Goal: Task Accomplishment & Management: Contribute content

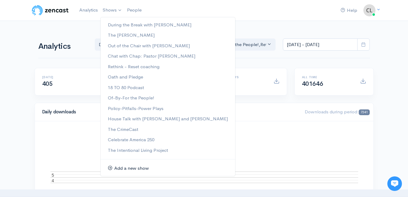
click at [128, 167] on link "Add a new show" at bounding box center [168, 168] width 135 height 11
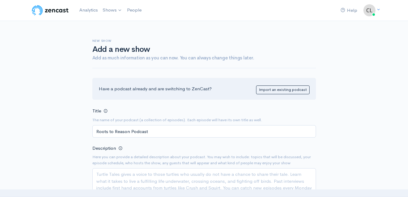
type input "Roots to Reason Podcast"
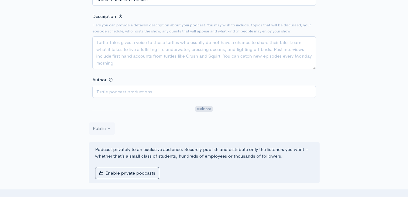
scroll to position [121, 0]
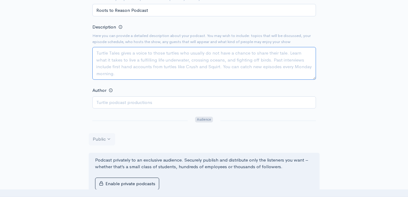
click at [175, 59] on textarea "Description" at bounding box center [204, 63] width 224 height 33
type textarea "A"
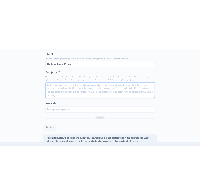
scroll to position [91, 0]
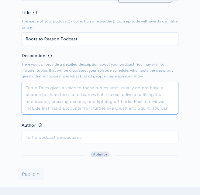
click at [64, 89] on textarea "Description" at bounding box center [100, 98] width 157 height 33
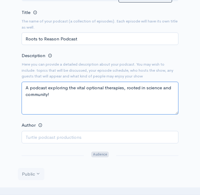
click at [76, 86] on textarea "A podcast exploring the vital optional therapies, rooted in science and communi…" at bounding box center [100, 98] width 157 height 33
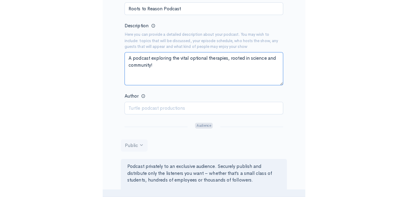
scroll to position [121, 0]
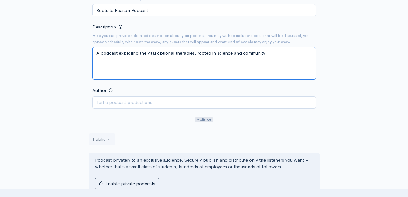
click at [152, 53] on textarea "A podcast exploring the vital optional therapies, rooted in science and communi…" at bounding box center [204, 63] width 224 height 33
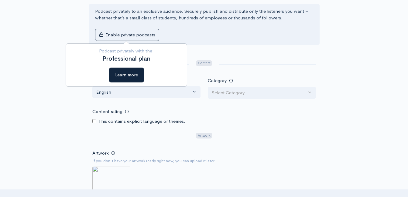
scroll to position [273, 0]
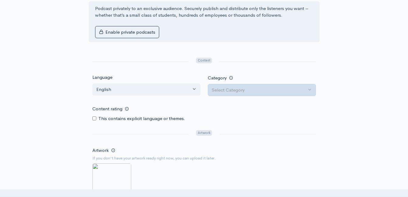
type textarea "A podcast exploring the vital optional therapies, rooted in science and communi…"
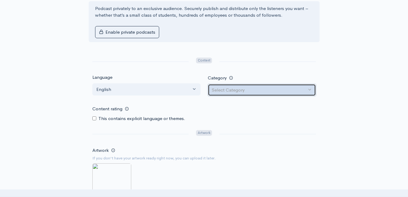
click at [265, 92] on div "Select Category" at bounding box center [259, 90] width 95 height 7
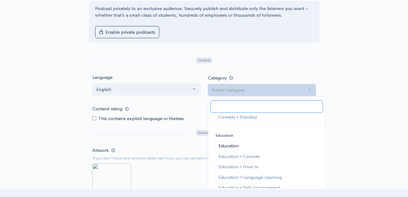
scroll to position [243, 0]
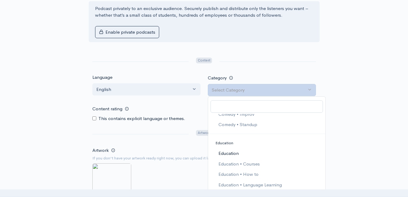
click at [245, 152] on link "Education" at bounding box center [266, 154] width 117 height 11
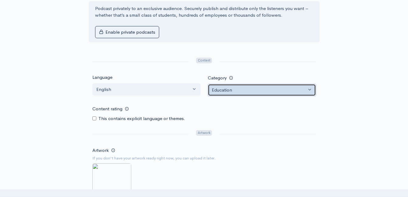
click at [267, 90] on div "Education" at bounding box center [259, 90] width 95 height 7
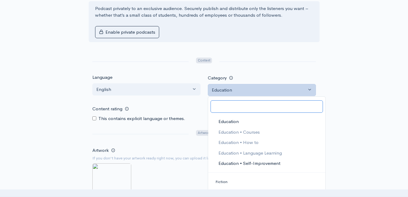
scroll to position [285, 0]
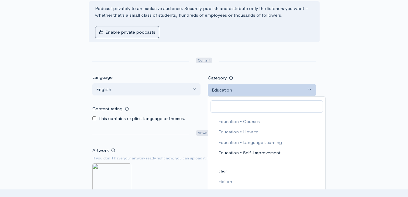
click at [269, 155] on span "Education • Self-Improvement" at bounding box center [249, 153] width 62 height 7
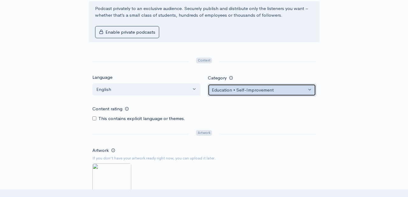
click at [263, 88] on div "Education • Self-Improvement" at bounding box center [259, 90] width 95 height 7
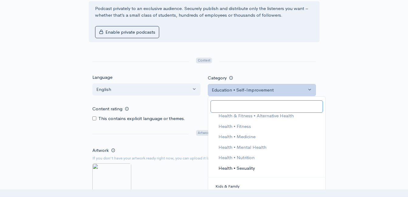
scroll to position [449, 0]
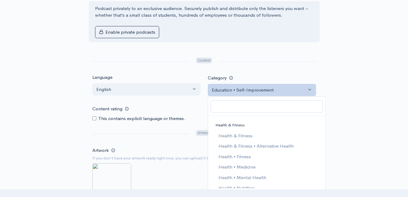
click at [336, 111] on div "New show Add a new show Add as much information as you can now. You can always …" at bounding box center [204, 6] width 346 height 517
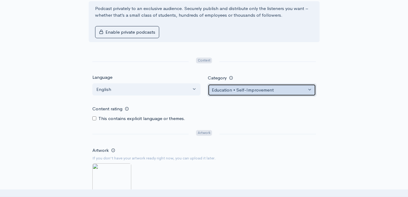
click at [286, 92] on div "Education • Self-Improvement" at bounding box center [259, 90] width 95 height 7
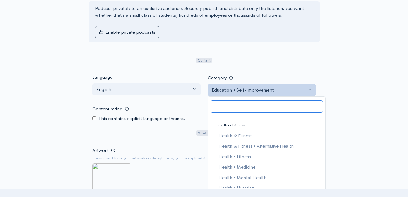
scroll to position [298, 0]
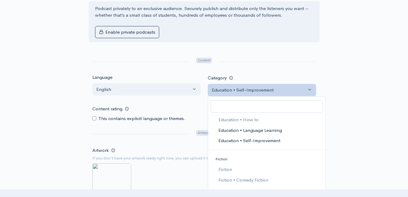
click at [271, 132] on span "Education • Language Learning" at bounding box center [249, 130] width 63 height 7
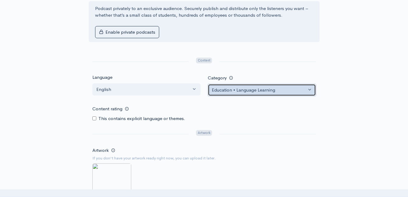
click at [275, 89] on div "Education • Language Learning" at bounding box center [259, 90] width 95 height 7
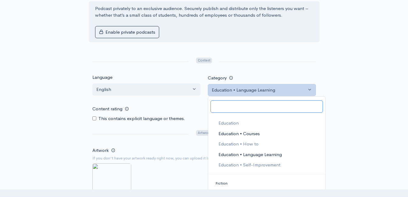
scroll to position [287, 0]
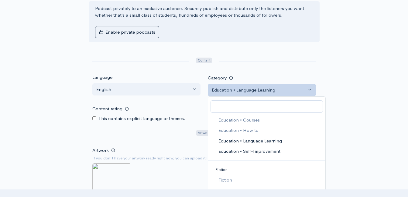
click at [269, 150] on span "Education • Self-Improvement" at bounding box center [249, 151] width 62 height 7
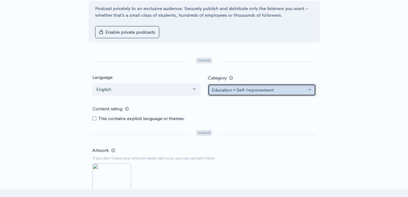
click at [279, 91] on div "Education • Self-Improvement" at bounding box center [259, 90] width 95 height 7
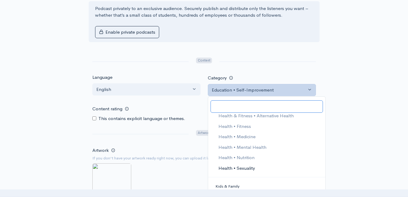
scroll to position [449, 0]
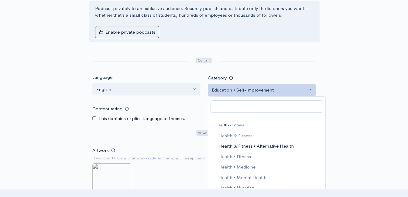
click at [275, 147] on span "Health & Fitness • Alternative Health" at bounding box center [255, 146] width 75 height 7
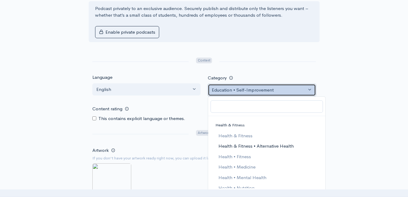
select select "Health & Fitness > Alternative Health"
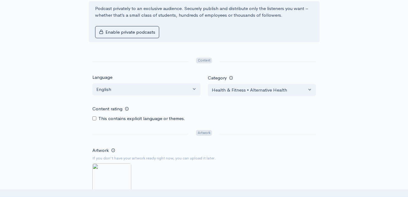
click at [349, 105] on div "New show Add a new show Add as much information as you can now. You can always …" at bounding box center [204, 6] width 346 height 517
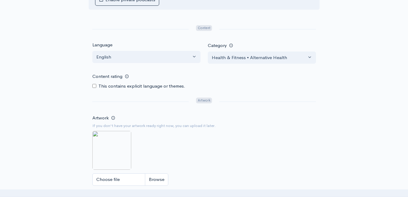
scroll to position [334, 0]
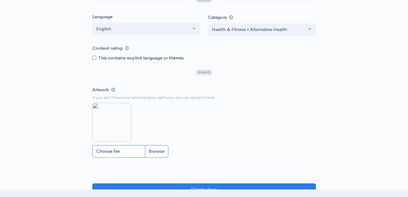
click at [158, 151] on input "Choose file" at bounding box center [130, 151] width 76 height 12
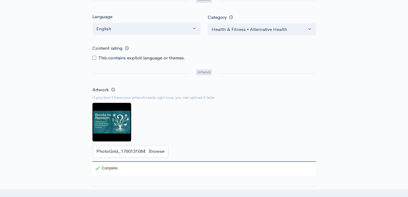
click at [156, 149] on input "PhotoGrid_1760131084823.jpg" at bounding box center [130, 151] width 76 height 12
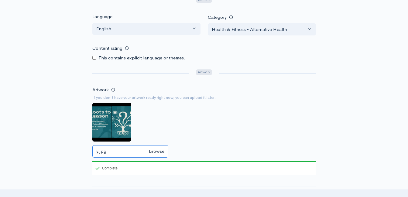
click at [156, 153] on input "y.jpg" at bounding box center [130, 151] width 76 height 12
type input "C:\fakepath\PhotoGrid_1760131084823.jpg"
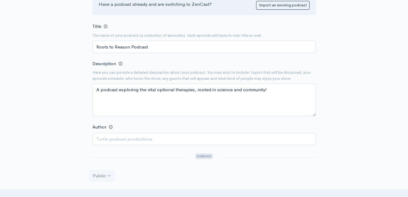
scroll to position [91, 0]
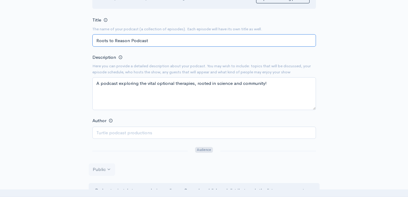
click at [178, 42] on input "Roots to Reason Podcast" at bounding box center [204, 40] width 224 height 12
type input "Roots to Reason Podcast with [PERSON_NAME]"
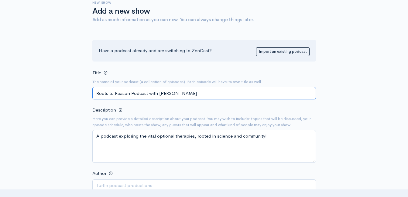
scroll to position [121, 0]
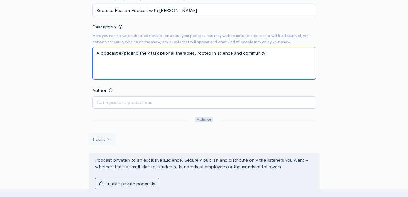
click at [183, 53] on textarea "A podcast exploring the vital optional therapies, rooted in science and communi…" at bounding box center [204, 63] width 224 height 33
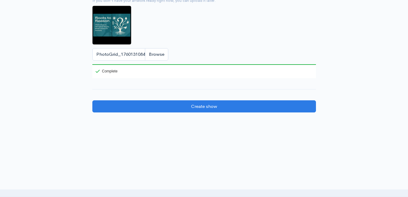
scroll to position [455, 0]
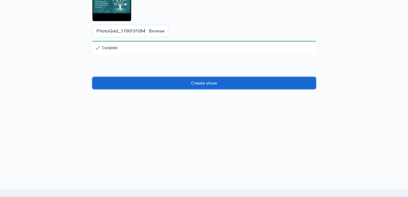
click at [229, 83] on input "Create show" at bounding box center [204, 83] width 224 height 12
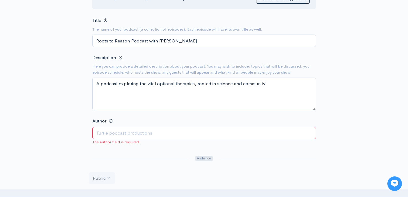
scroll to position [91, 0]
click at [255, 133] on input "Author" at bounding box center [204, 133] width 224 height 12
type input "[PERSON_NAME]"
click at [371, 104] on div "New show Add a new show Add as much information as you can now. You can always …" at bounding box center [204, 192] width 346 height 525
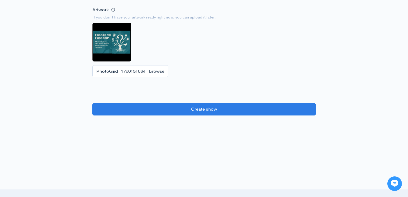
scroll to position [425, 0]
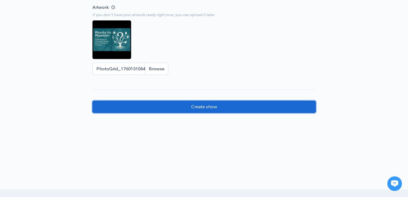
click at [242, 108] on input "Create show" at bounding box center [204, 107] width 224 height 12
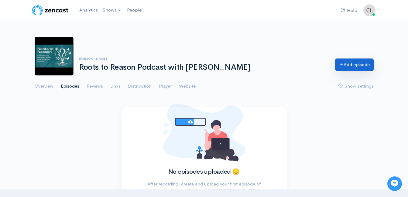
click at [355, 63] on link "Add episode" at bounding box center [354, 65] width 39 height 12
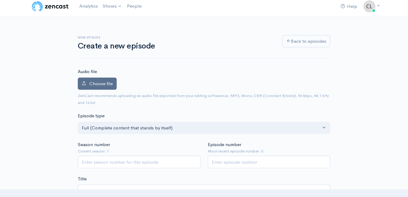
click at [100, 86] on span "Choose file" at bounding box center [100, 84] width 23 height 6
click at [0, 0] on input "Choose file" at bounding box center [0, 0] width 0 height 0
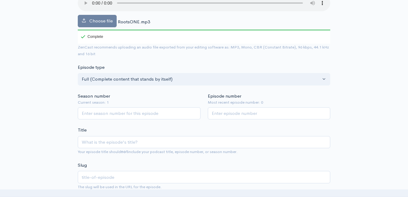
scroll to position [95, 0]
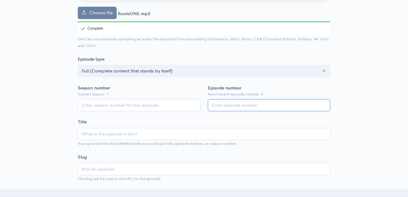
click at [238, 105] on input "Episode number" at bounding box center [269, 105] width 123 height 12
type input "1"
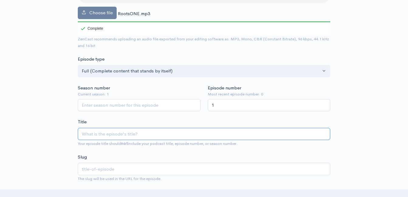
click at [208, 134] on input "Title" at bounding box center [204, 134] width 252 height 12
type input "W"
type input "w"
type input "We"
type input "we"
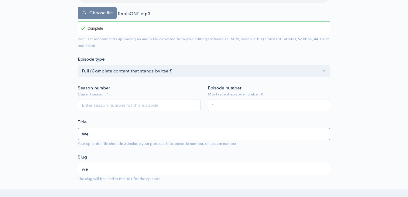
type input "Wel"
type input "wel"
type input "Welc"
type input "welc"
type input "Welcom"
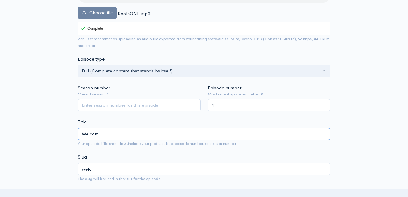
type input "welcom"
type input "Welcome"
type input "welcome"
type input "Welcome t"
type input "welcome-t"
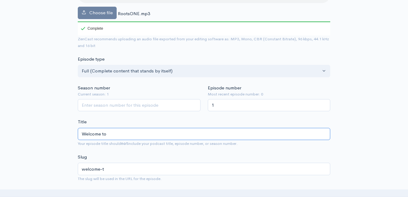
type input "Welcome to"
type input "welcome-to"
type input "Welcome to R"
type input "welcome-to-r"
type input "Welcome to Ro"
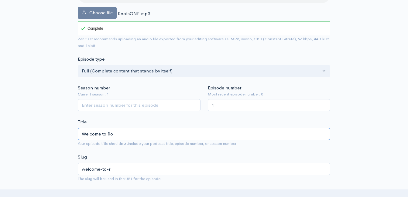
type input "welcome-to-ro"
type input "Welcome to Roo"
type input "welcome-to-roo"
type input "Welcome to Root"
type input "welcome-to-root"
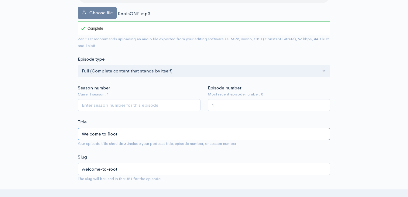
type input "Welcome to Roots"
type input "welcome-to-roots"
type input "Welcome to Roots t"
type input "welcome-to-roots-t"
type input "Welcome to Roots to"
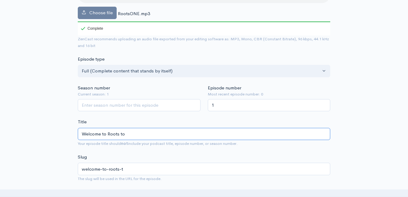
type input "welcome-to-roots-to"
type input "Welcome to Roots to R"
type input "welcome-to-roots-to-r"
type input "Welcome to Roots to Re"
type input "welcome-to-roots-to-re"
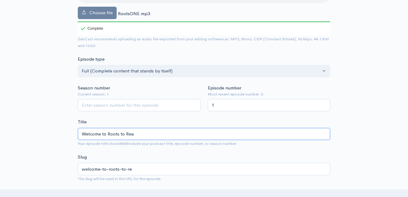
type input "Welcome to Roots to Reas"
type input "welcome-to-roots-to-reas"
type input "Welcome to Roots to Reason"
type input "welcome-to-roots-to-reason"
type input "Welcome to Roots to Reason - L"
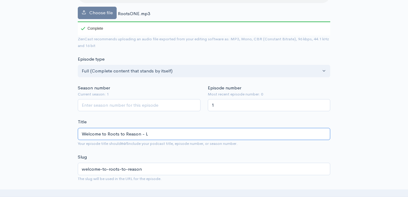
type input "welcome-to-roots-to-reason-l"
type input "Welcome to Roots to Reason - Let"
type input "welcome-to-roots-to-reason-let"
type input "Welcome to Roots to Reason - Let's"
type input "welcome-to-roots-to-reason-lets"
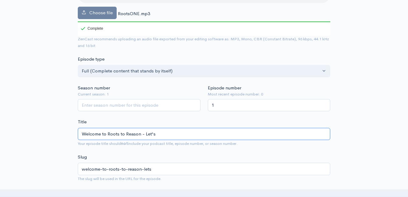
type input "Welcome to Roots to Reason - Let's G"
type input "welcome-to-roots-to-reason-lets-g"
type input "Welcome to Roots to Reason - Let's Ge"
type input "welcome-to-roots-to-reason-lets-ge"
type input "Welcome to Roots to Reason - Let's Get"
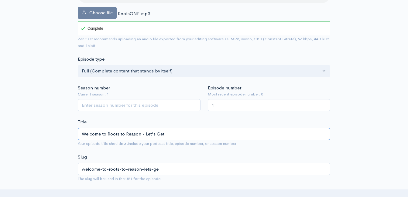
type input "welcome-to-roots-to-reason-lets-get"
type input "Welcome to Roots to Reason - Let's Get t"
type input "welcome-to-roots-to-reason-lets-get-t"
type input "Welcome to Roots to Reason - Let's Get"
type input "welcome-to-roots-to-reason-lets-get"
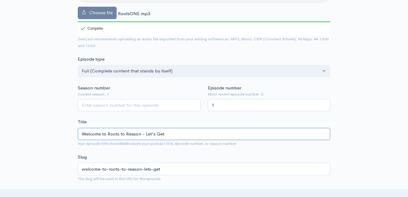
type input "Welcome to Roots to Reason - Let's Get t"
type input "welcome-to-roots-to-reason-lets-get-t"
type input "Welcome to Roots to Reason - Let's Get to"
type input "welcome-to-roots-to-reason-lets-get-to"
type input "Welcome to Roots to Reason - Let's Get t"
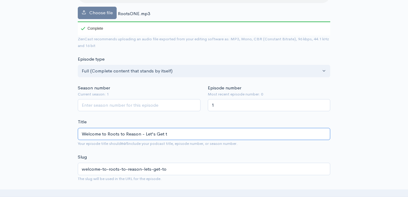
type input "welcome-to-roots-to-reason-lets-get-t"
type input "Welcome to Roots to Reason - Let's Get"
type input "welcome-to-roots-to-reason-lets-get"
type input "Welcome to Roots to Reason - Let's Get T"
type input "welcome-to-roots-to-reason-lets-get-t"
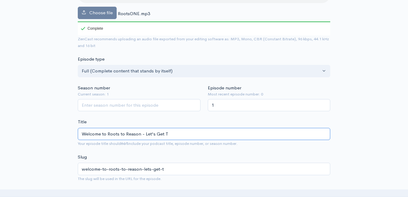
type input "Welcome to Roots to Reason - Let's Get To"
type input "welcome-to-roots-to-reason-lets-get-to"
type input "Welcome to Roots to Reason - Let's Get To K"
type input "welcome-to-roots-to-reason-lets-get-to-k"
type input "Welcome to Roots to Reason - Let's Get To Kno"
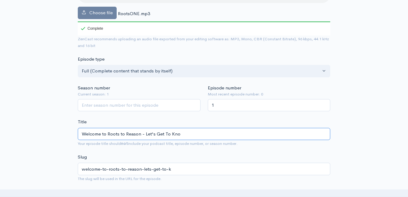
type input "welcome-to-roots-to-reason-lets-get-to-kno"
type input "Welcome to Roots to Reason - Let's Get To Know"
type input "welcome-to-roots-to-reason-lets-get-to-know"
type input "Welcome to Roots to Reason - Let's Get To Know m"
type input "welcome-to-roots-to-reason-lets-get-to-know-m"
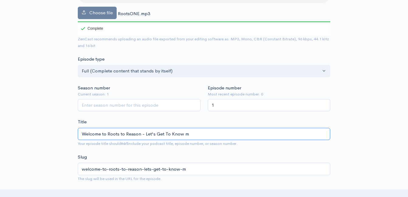
type input "Welcome to Roots to Reason - Let's Get To Know mi"
type input "welcome-to-roots-to-reason-lets-get-to-know-mi"
type input "Welcome to Roots to Reason - Let's Get To Know m"
type input "welcome-to-roots-to-reason-lets-get-to-know-m"
type input "Welcome to Roots to Reason - Let's Get To Know"
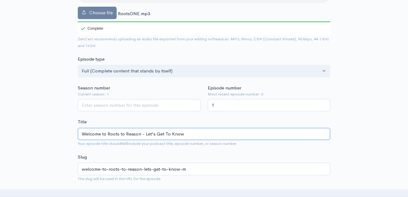
type input "welcome-to-roots-to-reason-lets-get-to-know"
type input "Welcome to Roots to Reason - Let's Get To Know M"
type input "welcome-to-roots-to-reason-lets-get-to-know-m"
type input "Welcome to Roots to Reason - Let's Get To Know Mi"
type input "welcome-to-roots-to-reason-lets-get-to-know-mi"
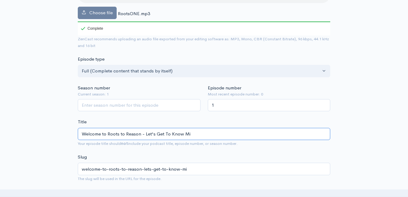
type input "Welcome to Roots to Reason - Let's Get To Know Mic"
type input "welcome-to-roots-to-reason-lets-get-to-know-mic"
type input "Welcome to Roots to Reason - Let's Get To Know Mich"
type input "welcome-to-roots-to-reason-lets-get-to-know-mich"
type input "Welcome to Roots to Reason - Let's Get To Know Miche"
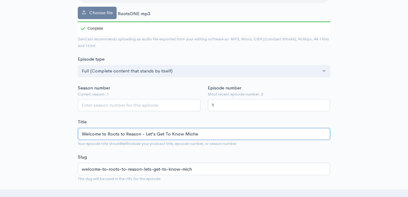
type input "welcome-to-roots-to-reason-lets-get-to-know-miche"
type input "Welcome to Roots to Reason - Let's Get To Know Michel"
type input "welcome-to-roots-to-reason-lets-get-to-know-michel"
type input "Welcome to Roots to Reason - Let's Get To Know Michell"
type input "welcome-to-roots-to-reason-lets-get-to-know-michell"
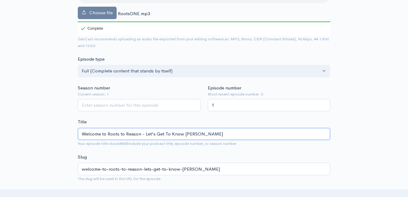
type input "Welcome to Roots to Reason - Let's Get To Know Michelle"
type input "welcome-to-roots-to-reason-lets-get-to-know-michelle"
type input "Welcome to Roots to Reason - Let's Get To Know Michelle H"
type input "welcome-to-roots-to-reason-lets-get-to-know-michelle-h"
type input "Welcome to Roots to Reason - Let's Get To Know Michelle"
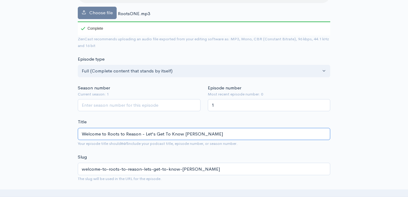
type input "welcome-to-roots-to-reason-lets-get-to-know-michelle"
type input "W"
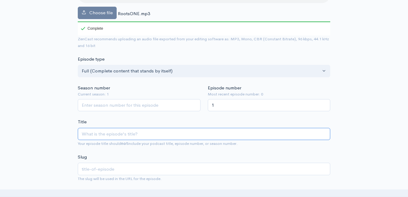
type input "W"
type input "w"
type input "Wh"
type input "wh"
type input "Why"
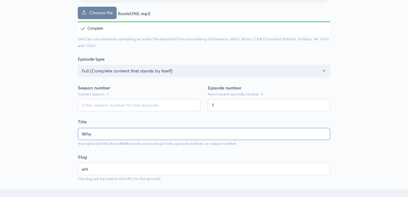
type input "why"
type input "Why r"
type input "why-r"
type input "Why ro"
type input "why-ro"
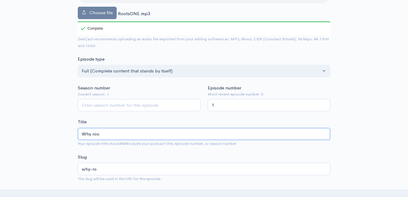
type input "Why root"
type input "why-root"
type input "Why roo"
type input "why-roo"
type input "Why ro"
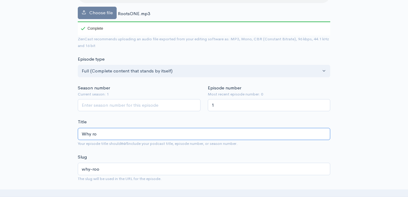
type input "why-ro"
type input "Why r"
type input "why-r"
type input "Why"
type input "why"
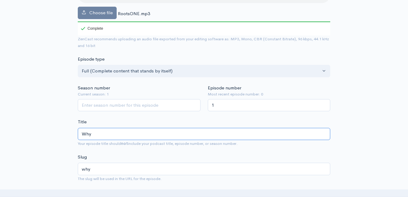
type input "Why R"
type input "why-r"
type input "Why Ro"
type input "why-ro"
type input "Why Roo"
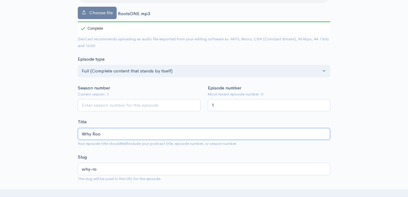
type input "why-roo"
type input "Why Ro"
type input "why-ro"
type input "Why R"
type input "why-r"
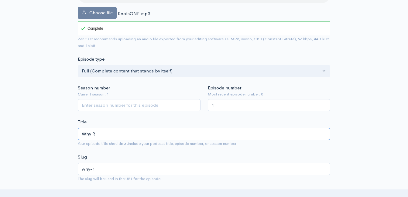
type input "Why"
type input "why"
type input "Why M"
type input "why-m"
type input "Why Mi"
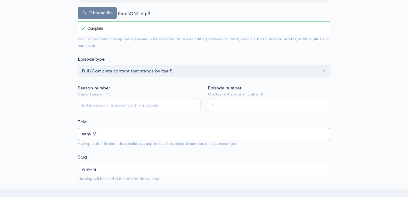
type input "why-mi"
type input "Why M"
type input "why-m"
type input "Why"
type input "why"
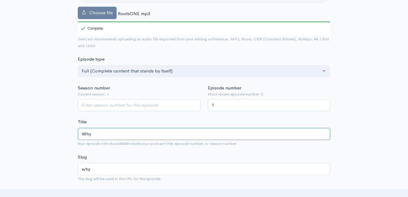
type input "Why a"
type input "why-a"
type input "Why a P"
type input "why-a-p"
type input "Why a Po"
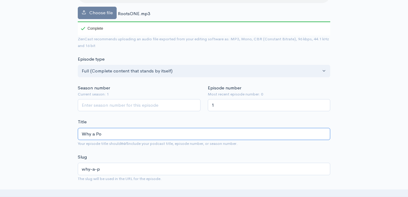
type input "why-a-po"
type input "Why a Pod"
type input "why-a-pod"
type input "Why a Podc"
type input "why-a-podc"
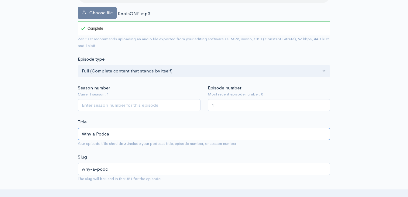
type input "Why a Podcas"
type input "why-a-podcas"
type input "Why a Podcast"
type input "why-a-podcast"
type input "Why a Podcast an"
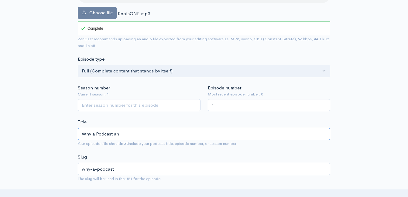
type input "why-a-podcast-an"
type input "Why a Podcast and"
type input "why-a-podcast-and"
type input "Why a Podcast and W"
type input "why-a-podcast-and-w"
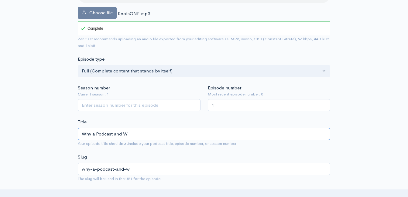
type input "Why a Podcast and Wh"
type input "why-a-podcast-and-wh"
type input "Why a Podcast and Who"
type input "why-a-podcast-and-who"
type input "Why a Podcast and Who i"
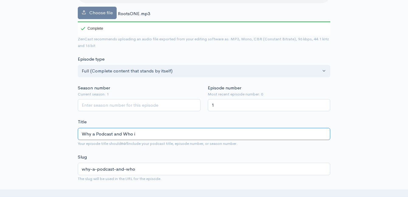
type input "why-a-podcast-and-who-i"
type input "Why a Podcast and Who is"
type input "why-a-podcast-and-who-is"
type input "Why a Podcast and Who is M"
type input "why-a-podcast-and-who-is-m"
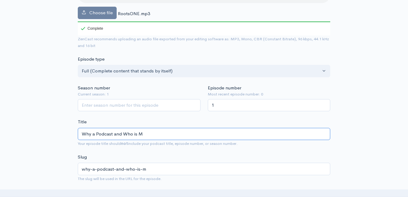
type input "Why a Podcast and Who is Mi"
type input "why-a-podcast-and-who-is-mi"
type input "Why a Podcast and Who is Mic"
type input "why-a-podcast-and-who-is-mic"
type input "Why a Podcast and Who is Mich"
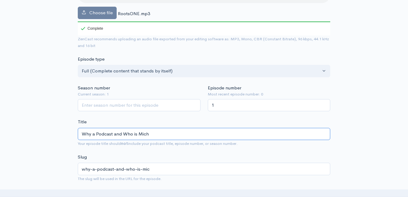
type input "why-a-podcast-and-who-is-mich"
type input "Why a Podcast and Who is Miche"
type input "why-a-podcast-and-who-is-miche"
type input "Why a Podcast and Who is Michel"
type input "why-a-podcast-and-who-is-michel"
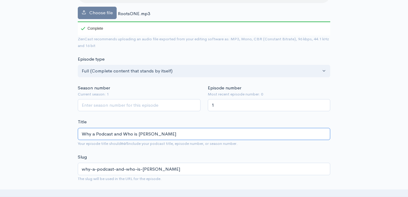
type input "Why a Podcast and Who is Michell"
type input "why-a-podcast-and-who-is-michell"
type input "W"
type input "w"
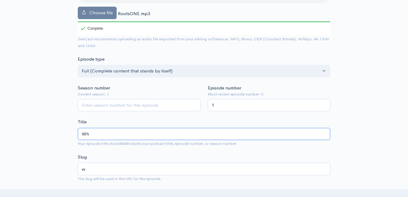
type input "Wha"
type input "wha"
type input "What"
type input "what"
type input "What is"
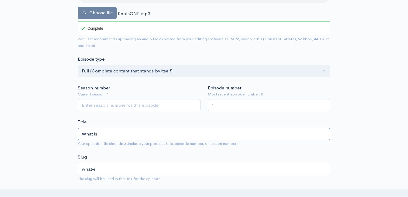
type input "what-is"
type input "What is R"
type input "what-is-r"
click at [118, 134] on input "What is Roots to Reason AND Who is [PERSON_NAME]" at bounding box center [204, 134] width 252 height 12
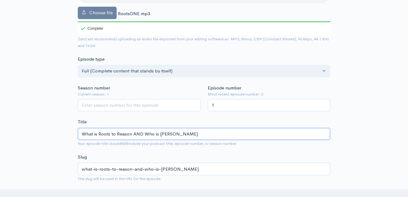
click at [118, 134] on input "What is Roots to Reason AND Who is [PERSON_NAME]" at bounding box center [204, 134] width 252 height 12
drag, startPoint x: 62, startPoint y: 139, endPoint x: 58, endPoint y: 140, distance: 3.5
click at [96, 134] on input "What is Roots to Reason AND Who is [PERSON_NAME]" at bounding box center [204, 134] width 252 height 12
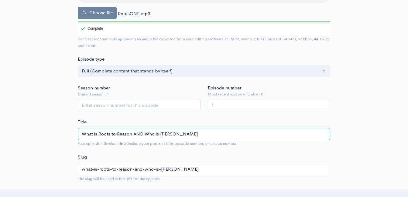
click at [96, 134] on input "What is Roots to Reason AND Who is [PERSON_NAME]" at bounding box center [204, 134] width 252 height 12
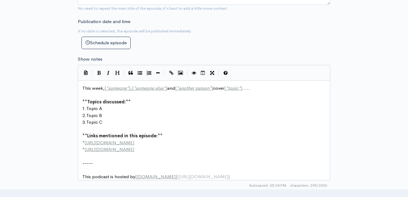
scroll to position [2, 0]
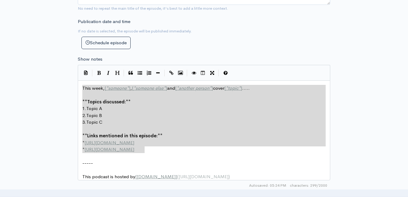
drag, startPoint x: 156, startPoint y: 152, endPoint x: 74, endPoint y: 83, distance: 107.3
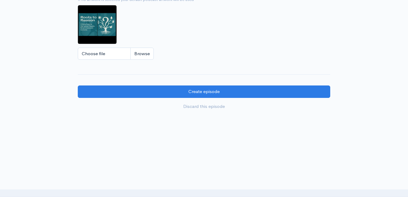
scroll to position [571, 0]
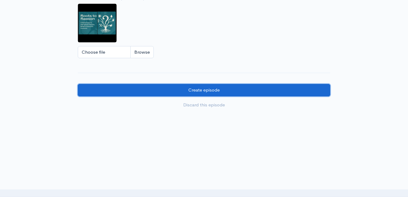
click at [220, 92] on input "Create episode" at bounding box center [204, 90] width 252 height 12
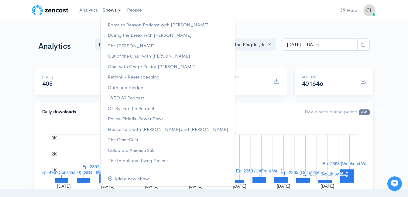
click at [109, 8] on link "Shows" at bounding box center [112, 10] width 24 height 13
click at [121, 23] on link "Roots to Reason Podcast with [PERSON_NAME]..." at bounding box center [168, 25] width 135 height 11
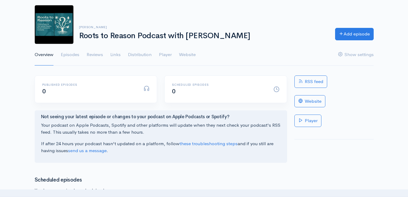
scroll to position [30, 0]
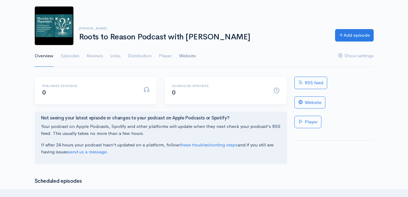
click at [191, 57] on link "Website" at bounding box center [187, 56] width 17 height 22
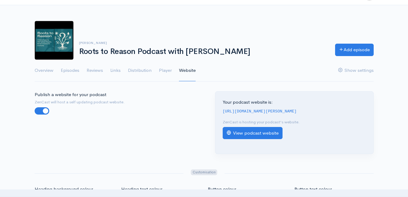
scroll to position [30, 0]
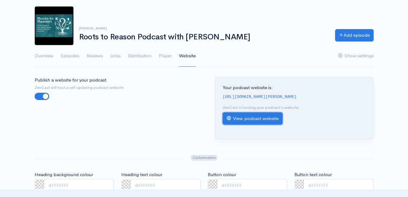
click at [246, 121] on link "View podcast website" at bounding box center [253, 119] width 60 height 12
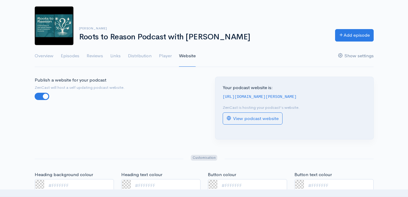
click at [347, 56] on link "Show settings" at bounding box center [356, 56] width 36 height 22
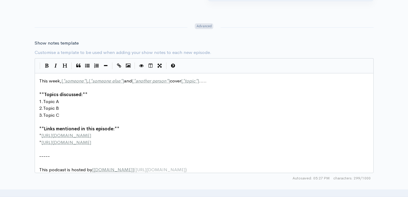
scroll to position [2, 0]
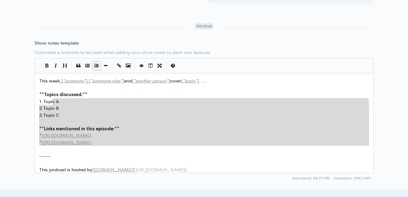
type textarea "This week, [*someone*], [*someone else*] and [*another person*] cover [*topic*]…"
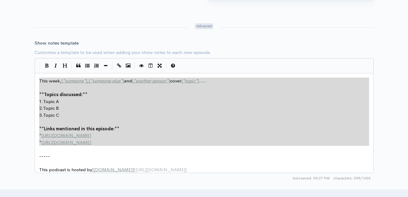
drag, startPoint x: 117, startPoint y: 146, endPoint x: 27, endPoint y: 78, distance: 113.3
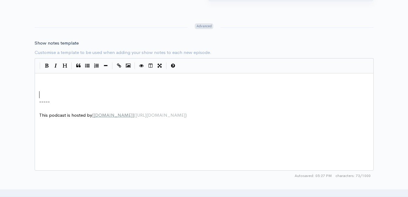
type textarea "​"
paste textarea
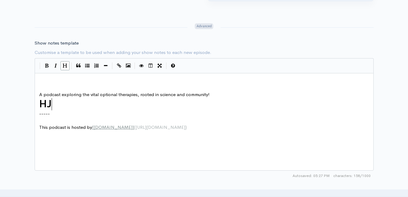
type textarea "HJ"
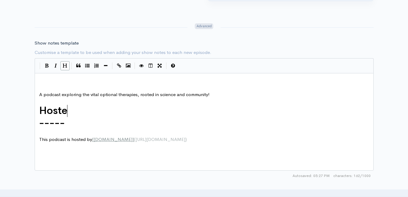
type textarea "Hoste b"
type textarea "dy"
type textarea "by mi"
type textarea "mi"
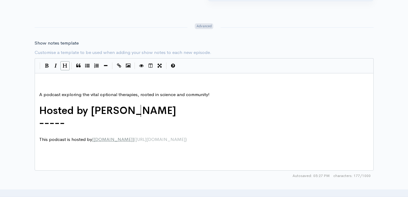
type textarea "Michelle he"
type textarea "h"
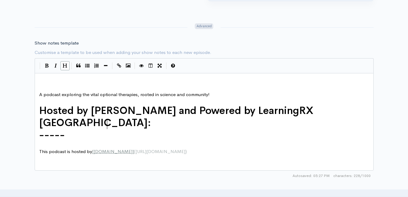
scroll to position [2, 116]
type textarea "Hecker Davis and Powered by LearningRX Chattanooga:"
type textarea "​"
paste textarea
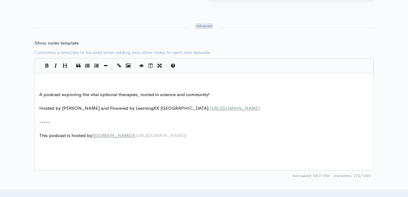
click at [116, 83] on pre "​" at bounding box center [206, 81] width 337 height 7
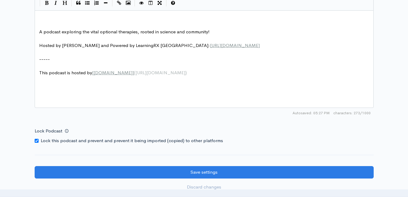
scroll to position [845, 0]
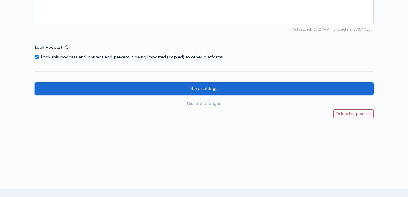
click at [170, 88] on input "Save settings" at bounding box center [204, 89] width 339 height 12
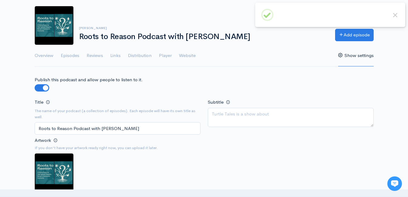
scroll to position [30, 0]
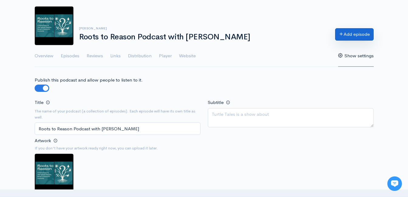
click at [352, 37] on link "Add episode" at bounding box center [354, 34] width 39 height 12
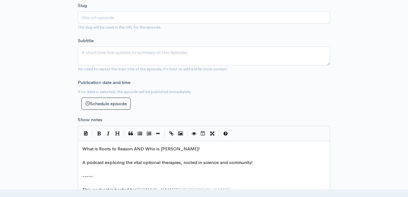
scroll to position [2, 0]
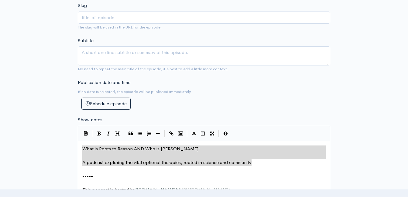
drag, startPoint x: 258, startPoint y: 163, endPoint x: 76, endPoint y: 151, distance: 182.1
type textarea "​What is Roots to Reason AND Who is [PERSON_NAME]! A podcast exploring the vita…"
drag, startPoint x: 87, startPoint y: 152, endPoint x: 90, endPoint y: 159, distance: 8.1
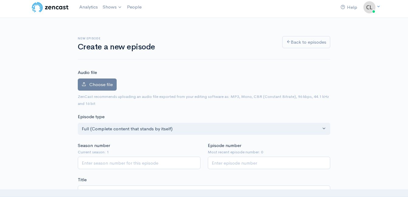
scroll to position [0, 0]
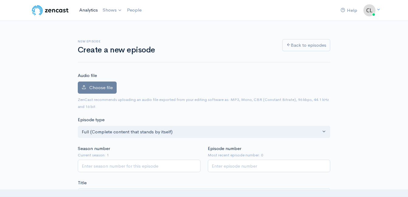
click at [93, 10] on link "Analytics" at bounding box center [88, 10] width 23 height 13
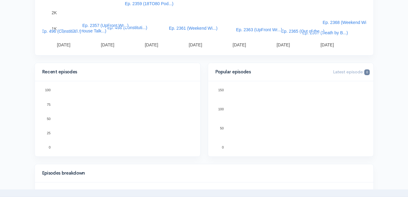
scroll to position [182, 0]
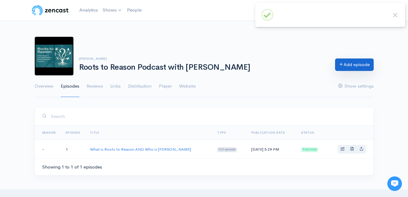
click at [353, 67] on link "Add episode" at bounding box center [354, 65] width 39 height 12
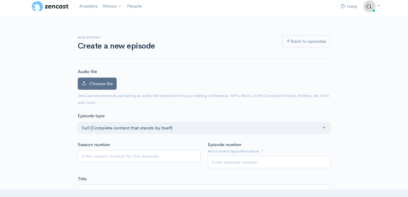
click at [109, 80] on label "Choose file" at bounding box center [97, 84] width 39 height 12
click at [0, 0] on input "Choose file" at bounding box center [0, 0] width 0 height 0
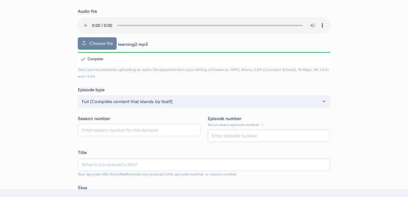
scroll to position [65, 0]
click at [234, 136] on input "Episode number" at bounding box center [269, 136] width 123 height 12
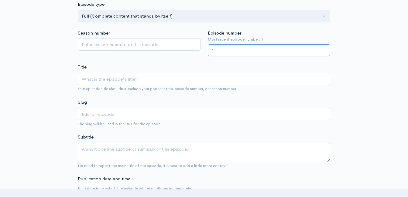
scroll to position [156, 0]
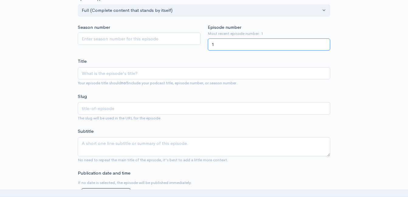
type input "1"
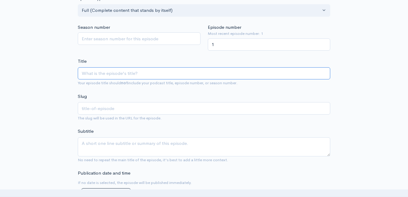
click at [142, 77] on input "Title" at bounding box center [204, 73] width 252 height 12
type input "S"
type input "s"
type input "M"
type input "m"
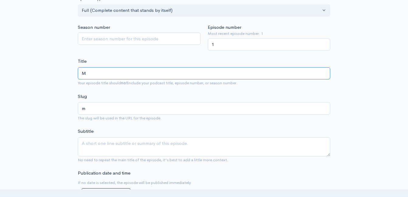
type input "Ma"
type input "ma"
type input "Mar"
type input "mar"
type input "Marr"
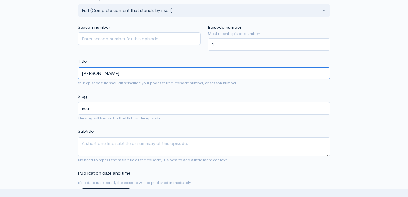
type input "marr"
type input "Marri"
type input "marri"
type input "Marria"
type input "marria"
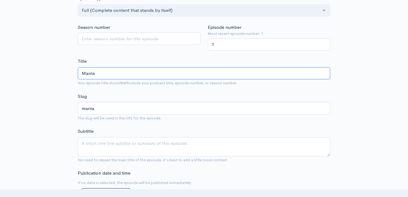
type input "Marriag"
type input "marriag"
type input "Marriage"
type input "marriage"
type input "Marriage an"
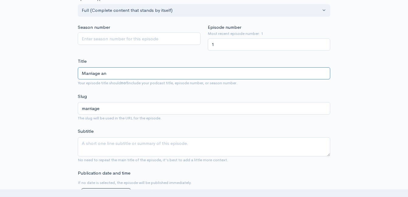
type input "marriage-an"
type input "Marriage and"
type input "marriage-and"
type input "Marriage and F"
type input "marriage-and-f"
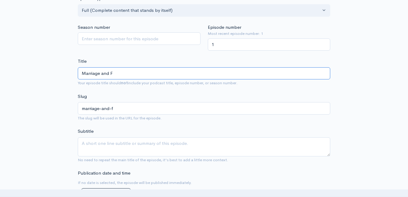
type input "Marriage and Fa"
type input "marriage-and-fa"
type input "Marriage and Fam"
type input "marriage-and-fam"
type input "Marriage and Fami"
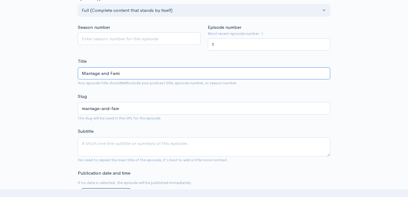
type input "marriage-and-fami"
type input "Marriage and Famil"
type input "marriage-and-famil"
type input "Marriage and Family"
type input "marriage-and-family"
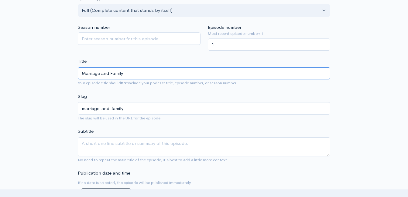
type input "Marriage and Family T"
type input "marriage-and-family-t"
type input "Marriage and Family The"
type input "marriage-and-family-the"
type input "Marriage and Family Ther"
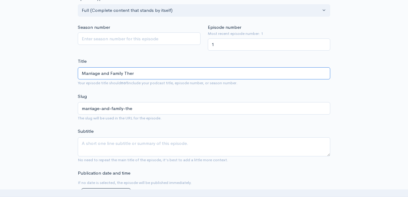
type input "marriage-and-family-ther"
type input "Marriage and Family Thera"
type input "marriage-and-family-thera"
type input "Marriage and Family Therap"
type input "marriage-and-family-therap"
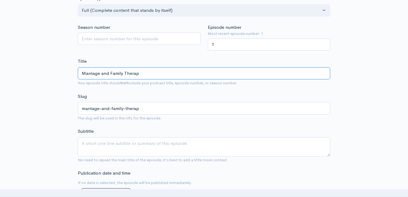
type input "Marriage and Family Therapi"
type input "marriage-and-family-therapi"
type input "Marriage and Family Therapis"
type input "marriage-and-family-therapis"
type input "Marriage and Family Therapist"
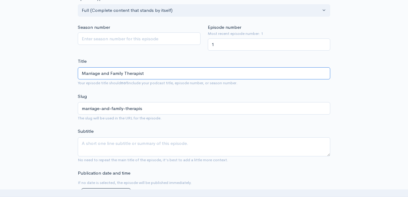
type input "marriage-and-family-therapist"
type input "Marriage and Family Therapist - S"
type input "marriage-and-family-therapist-s"
type input "Marriage and Family Therapist - Sa"
type input "marriage-and-family-therapist-sa"
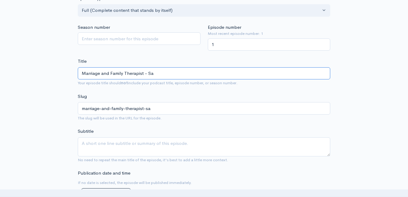
type input "Marriage and Family Therapist - Sar"
type input "marriage-and-family-therapist-sar"
type input "Marriage and Family Therapist - Sara"
type input "marriage-and-family-therapist-sara"
type input "Marriage and Family Therapist - Sarah"
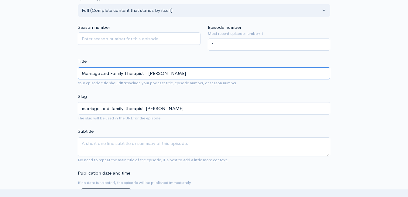
type input "marriage-and-family-therapist-sarah"
type input "Marriage and Family Therapist - Sarah W"
type input "marriage-and-family-therapist-sarah-w"
type input "Marriage and Family Therapist - Sarah Wo"
type input "marriage-and-family-therapist-sarah-wo"
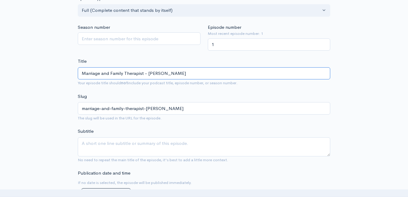
type input "Marriage and Family Therapist - Sarah Woo"
type input "marriage-and-family-therapist-sarah-woo"
type input "Marriage and Family Therapist - Sarah Wood"
type input "marriage-and-family-therapist-sarah-wood"
type input "Marriage and Family Therapist - Sarah Woodc"
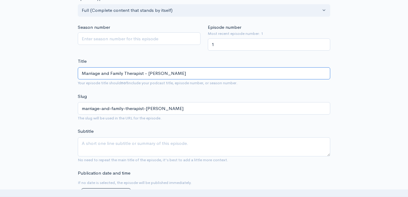
type input "marriage-and-family-therapist-sarah-woodc"
type input "Marriage and Family Therapist - Sarah Woodco"
type input "marriage-and-family-therapist-sarah-woodco"
type input "Marriage and Family Therapist - Sarah Woodcoc"
type input "marriage-and-family-therapist-sarah-woodcoc"
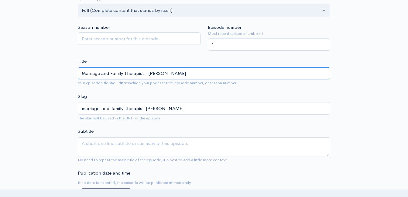
type input "Marriage and Family Therapist - [PERSON_NAME]"
type input "marriage-and-family-therapist-sarah-woodcock"
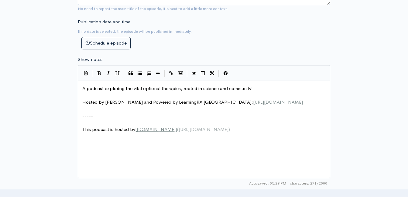
scroll to position [308, 0]
type input "Marriage and Family Therapist - [PERSON_NAME]"
click at [82, 87] on pre "A podcast exploring the vital optional therapies, rooted in science and communi…" at bounding box center [206, 88] width 250 height 7
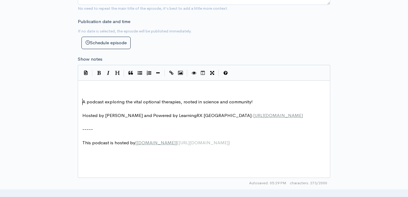
click at [94, 86] on pre "​" at bounding box center [206, 88] width 250 height 7
type textarea "What s gu"
type textarea "fubn"
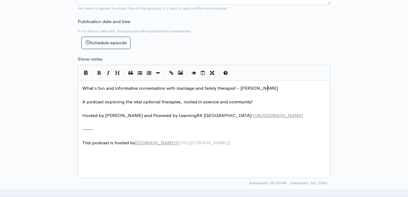
type textarea "n and informative conversatino with marriage and family therapist - Sarah Woodca"
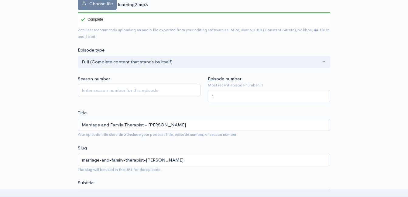
scroll to position [95, 0]
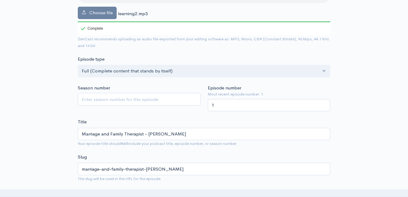
type textarea "ock!"
click at [246, 107] on input "1" at bounding box center [269, 105] width 123 height 12
type input "2"
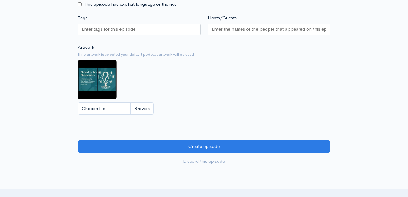
scroll to position [520, 0]
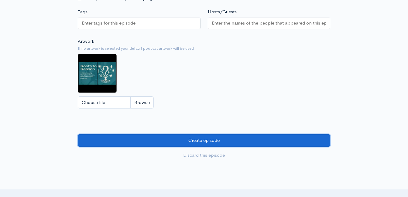
click at [238, 140] on input "Create episode" at bounding box center [204, 141] width 252 height 12
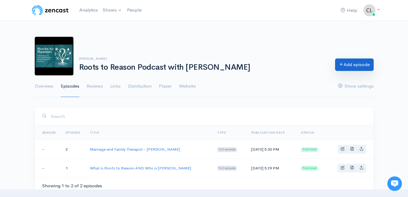
click at [355, 66] on link "Add episode" at bounding box center [354, 65] width 39 height 12
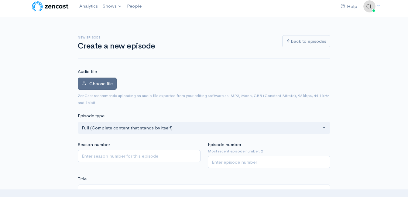
click at [94, 82] on span "Choose file" at bounding box center [100, 84] width 23 height 6
click at [0, 0] on input "Choose file" at bounding box center [0, 0] width 0 height 0
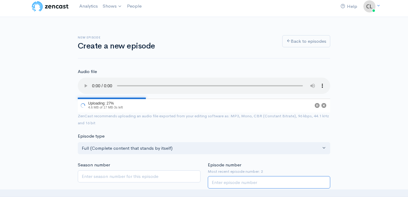
click at [231, 185] on input "Episode number" at bounding box center [269, 182] width 123 height 12
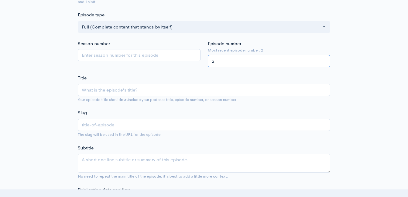
scroll to position [139, 0]
type input "2"
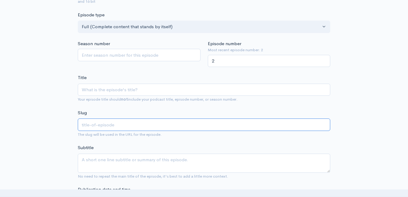
click at [177, 127] on input "text" at bounding box center [204, 125] width 252 height 12
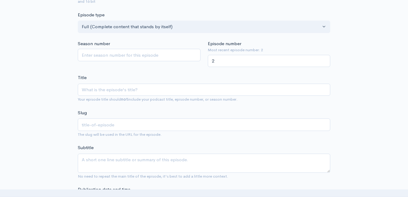
click at [176, 95] on div "Title Your episode title should not include your podcast title, episode number,…" at bounding box center [204, 88] width 252 height 29
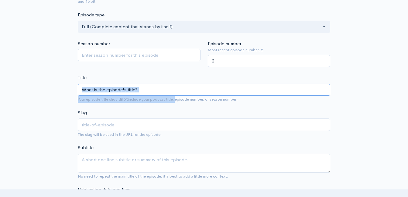
click at [176, 92] on input "Title" at bounding box center [204, 90] width 252 height 12
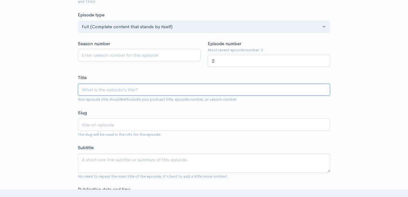
type input "A"
type input "a"
type input "Ar"
type input "ar"
type input "Ar t"
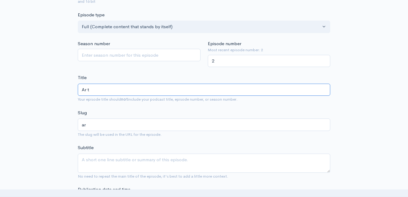
type input "ar-t"
type input "Ar"
type input "ar"
type input "A"
type input "a"
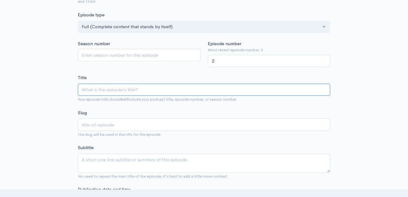
type input "B"
type input "b"
type input "Br"
type input "br"
type input "Bra"
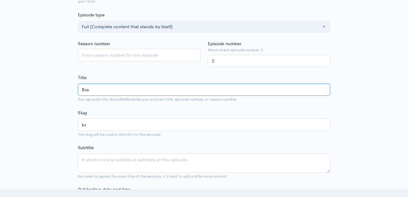
type input "bra"
type input "Brain"
type input "brain"
type input "Brain G"
type input "brain-g"
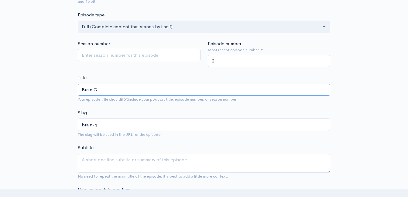
type input "Brain Ga"
type input "brain-ga"
type input "Brain Gam"
type input "brain-gam"
type input "Brain Game"
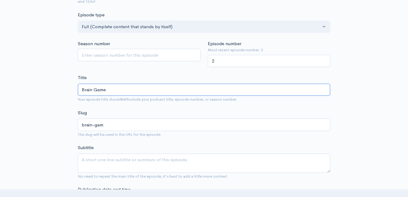
type input "brain-game"
type input "Brain Games"
type input "brain-games"
type input "Brain Games/B"
type input "brain-gamesb"
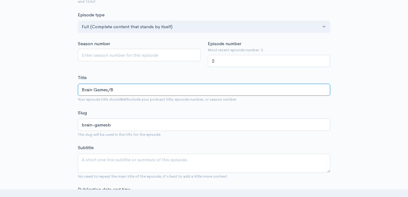
type input "Brain Games/Br"
type input "brain-gamesbr"
type input "Brain Games/Bra"
type input "brain-gamesbra"
type input "Brain Games/Brain"
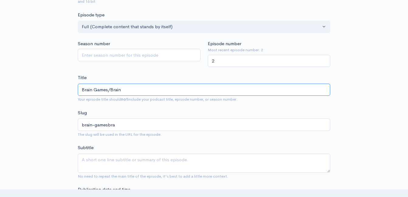
type input "brain-gamesbrain"
type input "Brain Games/Brain T"
type input "brain-gamesbrain-t"
type input "Brain Games/Brain Tr"
type input "brain-gamesbrain-tr"
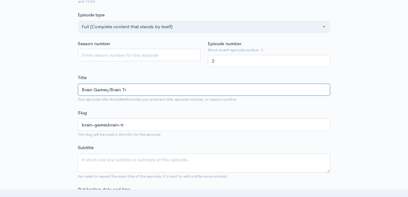
type input "Brain Games/Brain Tra"
type input "brain-gamesbrain-tra"
type input "Brain Games/Brain Trai"
type input "brain-gamesbrain-trai"
type input "Brain Games/Brain Train"
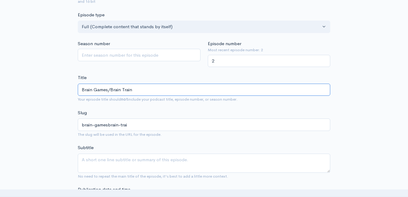
type input "brain-gamesbrain-train"
type input "Brain Games/Brain Trainin"
type input "brain-gamesbrain-trainin"
type input "Brain Games/Brain Training"
type input "brain-gamesbrain-training"
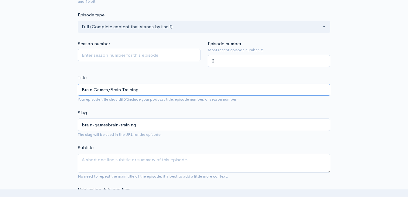
type input "Brain Games/Brain Training w"
type input "brain-gamesbrain-training-w"
type input "Brain Games/Brain Training wi"
type input "brain-gamesbrain-training-wi"
type input "Brain Games/Brain Training wit"
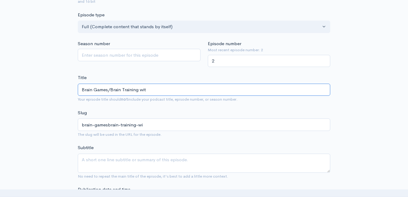
type input "brain-gamesbrain-training-wit"
type input "Brain Games/Brain Training with"
type input "brain-gamesbrain-training-with"
type input "Brain Games/Brain Training with C"
type input "brain-gamesbrain-training-with-c"
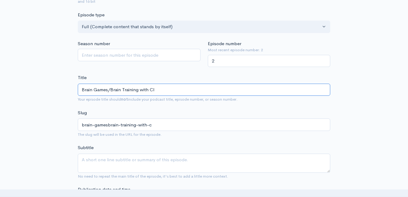
type input "Brain Games/Brain Training with Cli"
type input "brain-gamesbrain-training-with-cli"
type input "Brain Games/Brain Training with Clin"
type input "brain-gamesbrain-training-with-clin"
type input "Brain Games/Brain Training with Clint"
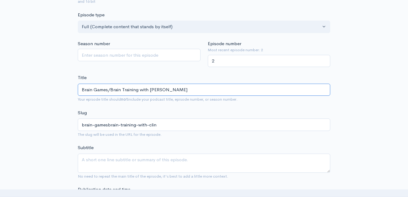
type input "brain-gamesbrain-training-with-clint"
type input "B"
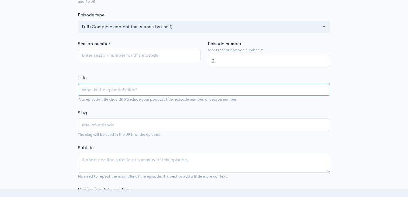
type input "M"
type input "m"
type input "Mi"
type input "mi"
type input "Mic"
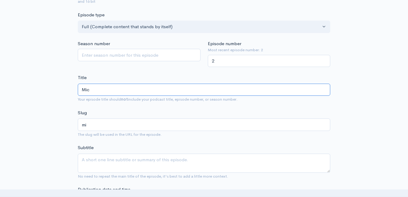
type input "mic"
type input "Mich"
type input "mich"
type input "Miche"
type input "miche"
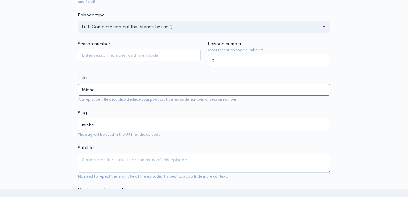
type input "Michee"
type input "michee"
type input "Micheel"
type input "micheel"
type input "Michee"
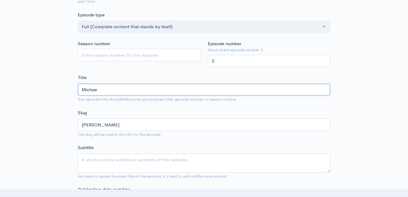
type input "michee"
type input "Miche"
type input "miche"
type input "Michel"
type input "michel"
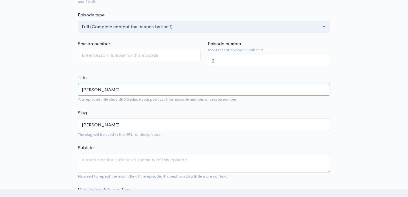
type input "Michell"
type input "michell"
type input "Michelle"
type input "michelle"
type input "Michelle P"
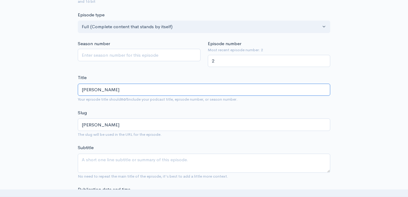
type input "michelle-p"
type input "Michelle Pu"
type input "michelle-pu"
type input "Michelle Put"
type input "michelle-put"
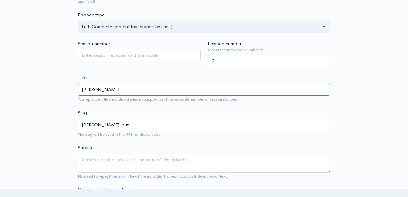
type input "Michelle Puts"
type input "michelle-puts"
type input "Michelle Puts C"
type input "michelle-puts-c"
type input "Michelle Puts Cli"
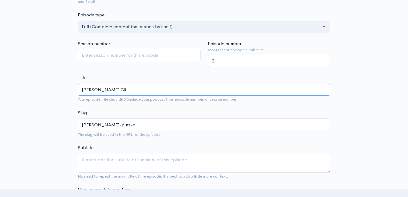
type input "michelle-puts-cli"
type input "Michelle Puts Clin"
type input "michelle-puts-clin"
type input "Michelle Puts Cling"
type input "michelle-puts-cling"
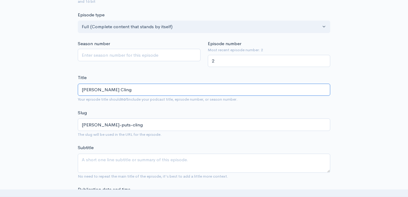
type input "Michelle Puts Cling t"
type input "michelle-puts-cling-t"
type input "Michelle Puts Cling th"
type input "michelle-puts-cling-th"
type input "Michelle Puts Cling t"
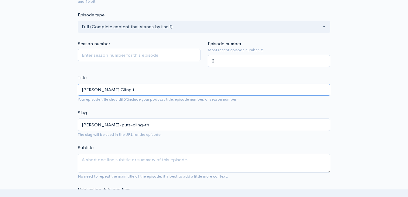
type input "michelle-puts-cling-t"
type input "Michelle Puts Cling"
type input "michelle-puts-cling"
type input "Michelle Puts Cling T"
type input "michelle-puts-cling-t"
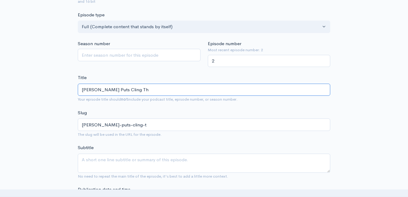
type input "Michelle Puts Cling Thr"
type input "michelle-puts-cling-thr"
type input "Michelle Puts Cling Thro"
type input "michelle-puts-cling-thro"
type input "Michelle Puts Cling Throu"
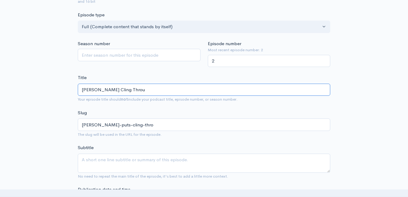
type input "michelle-puts-cling-throu"
type input "Michelle Puts Cling Throug"
type input "michelle-puts-cling-throug"
type input "Michelle Puts Cling Through"
type input "michelle-puts-cling-through"
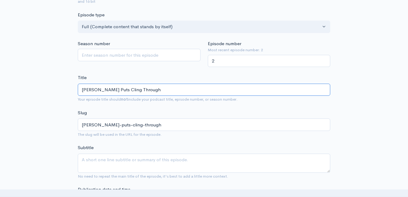
type input "Michelle Puts Cling Through B"
type input "michelle-puts-cling-through-b"
type input "Michelle Puts Cling Through Br"
type input "michelle-puts-cling-through-br"
type input "Michelle Puts Cling Through Brai"
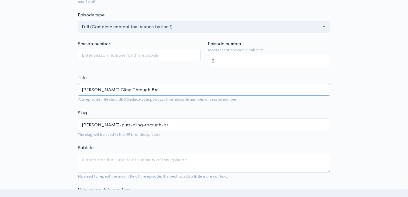
type input "michelle-puts-cling-through-brai"
type input "Michelle Puts Cling Through Brain"
type input "michelle-puts-cling-through-brain"
type input "Michelle Puts Cling Through Brain Ga"
type input "michelle-puts-cling-through-brain-ga"
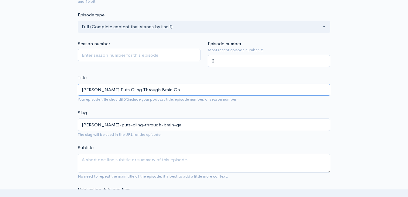
type input "Michelle Puts Cling Through Brain Gam"
type input "michelle-puts-cling-through-brain-gam"
type input "Michelle Puts Cling Through Brain Game"
type input "michelle-puts-cling-through-brain-game"
type input "Michelle Puts Cling Through Brain Games"
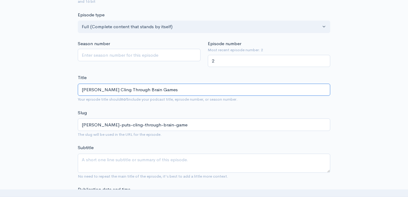
type input "michelle-puts-cling-through-brain-games"
type input "Michelle Puts Cling Through Brain GamesB"
type input "michelle-puts-cling-through-brain-gamesb"
type input "Michelle Puts Cling Through Brain Games"
type input "michelle-puts-cling-through-brain-games"
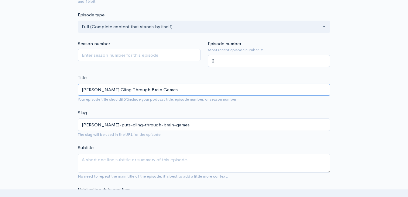
type input "Michelle Puts Cling Through Brain GamesB"
type input "michelle-puts-cling-through-brain-gamesb"
type input "Michelle Puts Cling Through Brain Games"
type input "michelle-puts-cling-through-brain-games"
type input "Michelle Puts Cling Through Brain Games/B"
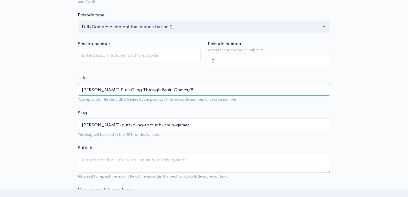
type input "michelle-puts-cling-through-brain-gamesb"
type input "Michelle Puts Cling Through Brain Games/Br"
type input "michelle-puts-cling-through-brain-gamesbr"
type input "Michelle Puts Cling Through Brain Games/Bra"
type input "michelle-puts-cling-through-brain-gamesbra"
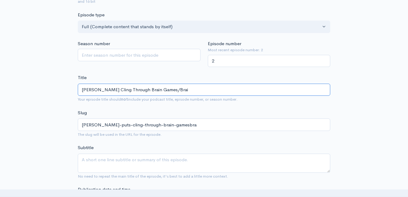
type input "Michelle Puts Cling Through Brain Games/Brain"
type input "michelle-puts-cling-through-brain-gamesbrain"
type input "Michelle Puts Cling Through Brain Games/Brain T"
type input "michelle-puts-cling-through-brain-gamesbrain-t"
type input "Michelle Puts Cling Through Brain Games/Brain Tr"
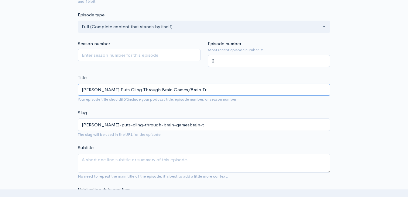
type input "michelle-puts-cling-through-brain-gamesbrain-tr"
type input "Michelle Puts Cling Through Brain Games/Brain Tra"
type input "michelle-puts-cling-through-brain-gamesbrain-tra"
type input "Michelle Puts Cling Through Brain Games/Brain Trai"
type input "michelle-puts-cling-through-brain-gamesbrain-trai"
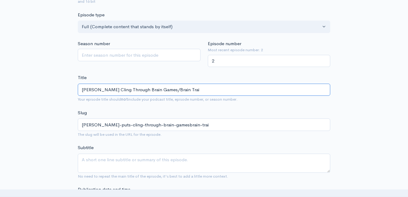
type input "Michelle Puts Cling Through Brain Games/Brain Train"
type input "michelle-puts-cling-through-brain-gamesbrain-train"
type input "Michelle Puts Cling Through Brain Games/Brain Trainin"
type input "michelle-puts-cling-through-brain-gamesbrain-trainin"
type input "Michelle Puts Cling Through Brain Games/Brain Training"
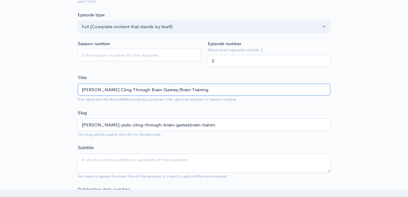
type input "michelle-puts-cling-through-brain-gamesbrain-training"
click at [121, 90] on input "Michelle Puts Cling Through Brain Games/Brain Training" at bounding box center [204, 90] width 252 height 12
type input "Michelle Puts Clin Through Brain Games/Brain Training"
type input "michelle-puts-clin-through-brain-gamesbrain-training"
type input "[PERSON_NAME] [PERSON_NAME] Through Brain Games/Brain Training"
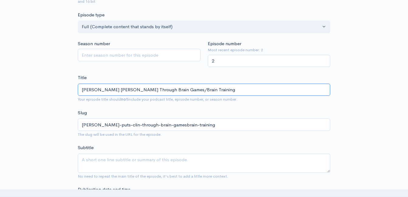
type input "michelle-puts-clint-through-brain-gamesbrain-training"
click at [108, 90] on input "[PERSON_NAME] [PERSON_NAME] Through Brain Games/Brain Training" at bounding box center [204, 90] width 252 height 12
click at [107, 90] on input "[PERSON_NAME] [PERSON_NAME] Through Brain Games/Brain Training" at bounding box center [204, 90] width 252 height 12
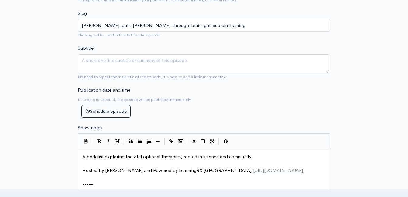
scroll to position [261, 0]
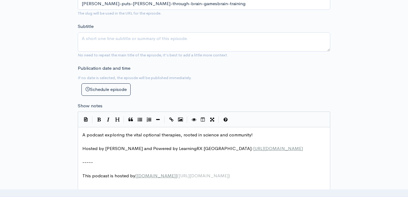
type input "[PERSON_NAME] [PERSON_NAME] Through Brain Games/Brain Training"
click at [82, 133] on pre "A podcast exploring the vital optional therapies, rooted in science and communi…" at bounding box center [206, 135] width 250 height 7
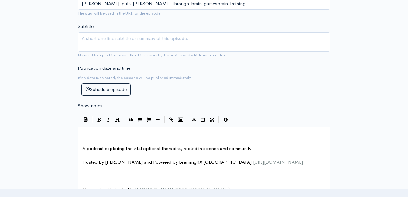
type textarea "---"
click at [106, 131] on div "xxxxxxxxxx ​ --- A podcast exploring the vital optional therapies, rooted in sc…" at bounding box center [206, 163] width 250 height 64
type textarea "​"
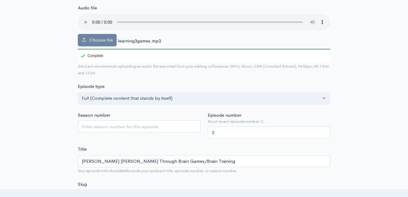
scroll to position [152, 0]
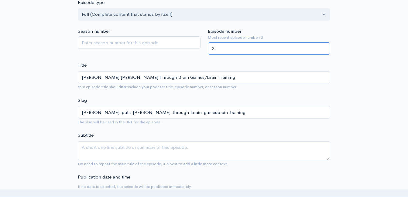
click at [220, 48] on input "2" at bounding box center [269, 49] width 123 height 12
type input "3"
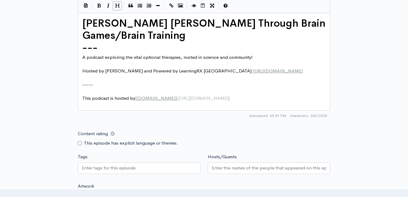
scroll to position [486, 0]
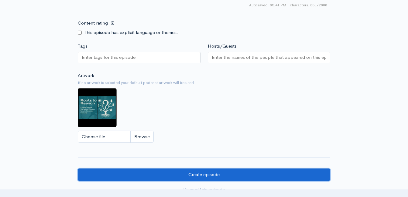
click at [224, 175] on input "Create episode" at bounding box center [204, 175] width 252 height 12
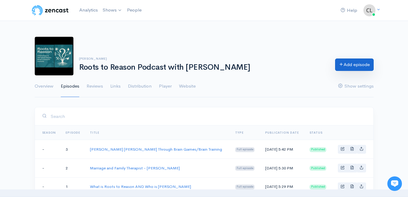
click at [361, 66] on link "Add episode" at bounding box center [354, 65] width 39 height 12
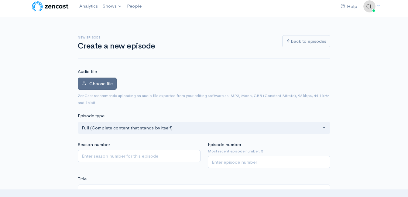
click at [114, 82] on label "Choose file" at bounding box center [97, 84] width 39 height 12
click at [0, 0] on input "Choose file" at bounding box center [0, 0] width 0 height 0
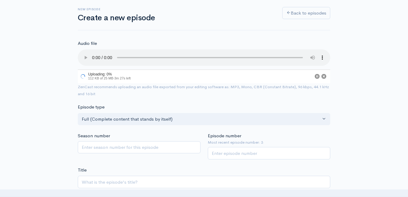
scroll to position [65, 0]
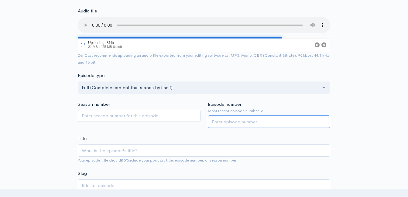
click at [240, 122] on input "Episode number" at bounding box center [269, 122] width 123 height 12
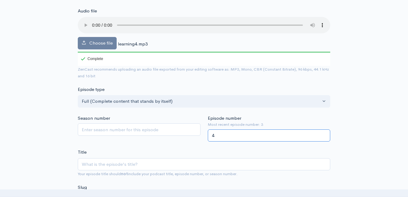
type input "4"
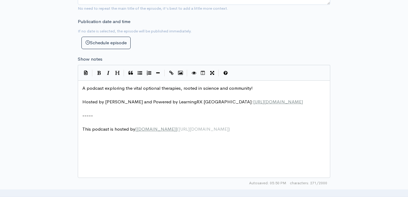
scroll to position [2, 0]
click at [83, 90] on span "A podcast exploring the vital optional therapies, rooted in science and communi…" at bounding box center [167, 88] width 170 height 6
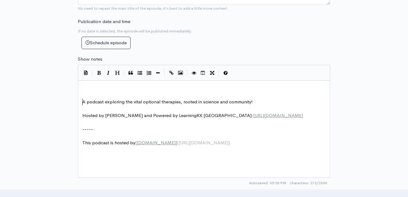
click at [90, 86] on pre "​" at bounding box center [206, 88] width 250 height 7
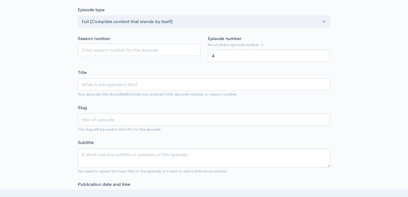
scroll to position [156, 0]
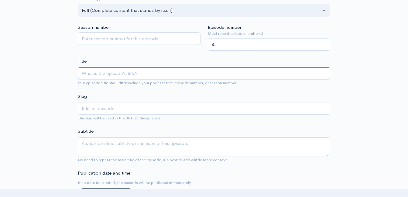
paste input "[PERSON_NAME]"
type input "[PERSON_NAME]"
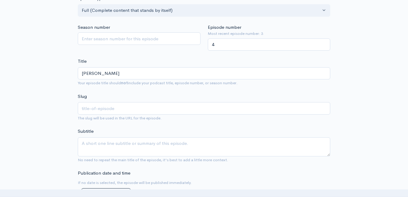
type input "dr-[PERSON_NAME]"
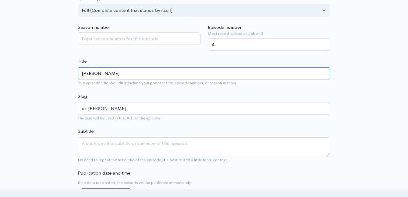
type input "[PERSON_NAME] 0"
type input "dr-[PERSON_NAME]-0"
type input "[PERSON_NAME]"
type input "dr-[PERSON_NAME]"
type input "[PERSON_NAME]"
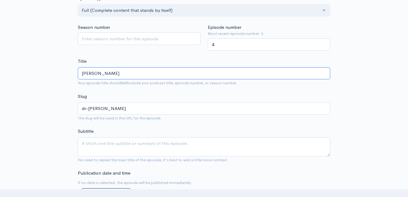
type input "dr-[PERSON_NAME]"
type input "[PERSON_NAME]"
type input "dr-[PERSON_NAME]"
type input "[PERSON_NAME]"
type input "dr-[PERSON_NAME]"
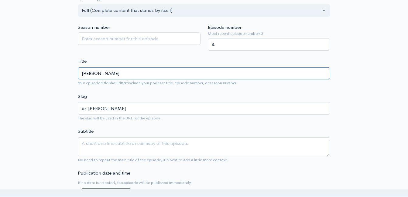
type input "[PERSON_NAME] -"
type input "dr-[PERSON_NAME]"
type input "[PERSON_NAME]"
type input "dr-[PERSON_NAME]"
type input "[PERSON_NAME]"
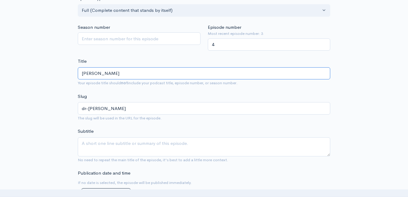
type input "dr-[PERSON_NAME]"
type input "[PERSON_NAME]"
type input "dr-[PERSON_NAME]-ped"
type input "[PERSON_NAME]"
type input "dr-[PERSON_NAME]"
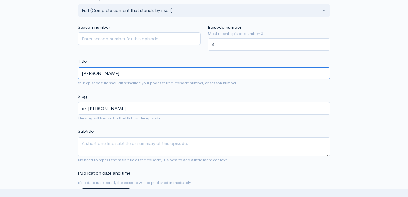
type input "[PERSON_NAME]"
type input "dr-[PERSON_NAME]"
type input "[PERSON_NAME]"
type input "dr-[PERSON_NAME]"
type input "[PERSON_NAME]"
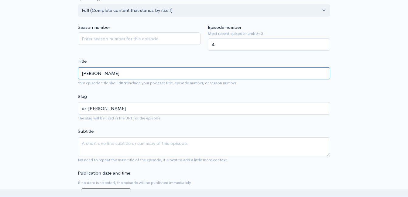
type input "dr-[PERSON_NAME]"
type input "[PERSON_NAME]"
type input "dr-[PERSON_NAME]"
type input "[PERSON_NAME]"
type input "dr-[PERSON_NAME]"
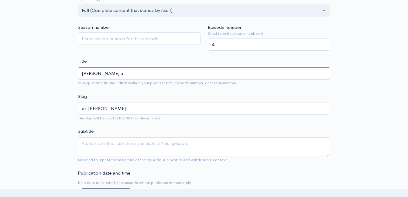
type input "[PERSON_NAME] an"
type input "dr-[PERSON_NAME]-an"
type input "[PERSON_NAME] and"
type input "dr-[PERSON_NAME]-and"
type input "[PERSON_NAME] and F"
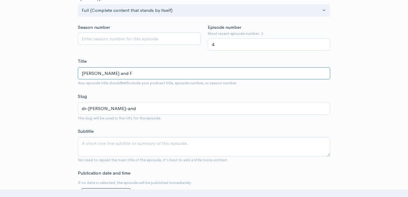
type input "dr-[PERSON_NAME]-and-f"
type input "[PERSON_NAME] and Fam"
type input "dr-[PERSON_NAME]-and-fam"
type input "[PERSON_NAME] and Fami"
type input "dr-[PERSON_NAME]-and-fami"
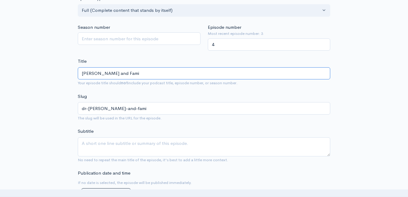
type input "[PERSON_NAME] and Famil"
type input "dr-[PERSON_NAME]-and-famil"
type input "[PERSON_NAME] and Family"
type input "dr-[PERSON_NAME]-and-family"
type input "[PERSON_NAME] and Family C"
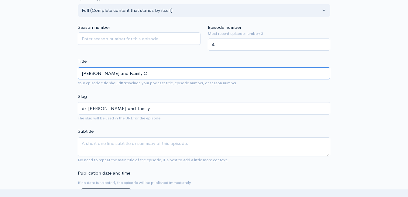
type input "dr-[PERSON_NAME]-and-family-c"
type input "[PERSON_NAME] and Family Ch"
type input "dr-[PERSON_NAME]-and-family-ch"
type input "[PERSON_NAME] and Family Chi"
type input "dr-[PERSON_NAME]-and-family-chi"
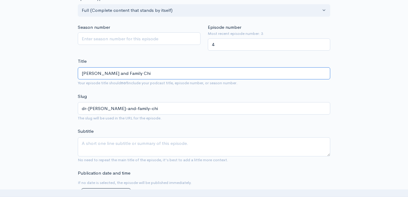
type input "[PERSON_NAME] and Family Chir"
type input "dr-[PERSON_NAME]-and-family-chir"
type input "[PERSON_NAME] and Family Chiro"
type input "dr-[PERSON_NAME]-and-family-[PERSON_NAME]"
type input "[PERSON_NAME] and Family Chirop"
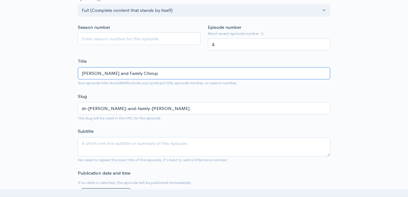
type input "dr-[PERSON_NAME]-and-family-chirop"
type input "[PERSON_NAME] and Family Chiropr"
type input "dr-[PERSON_NAME]-and-family-chiropr"
type input "[PERSON_NAME] and Family Chiropra"
type input "dr-[PERSON_NAME]-and-family-chiropra"
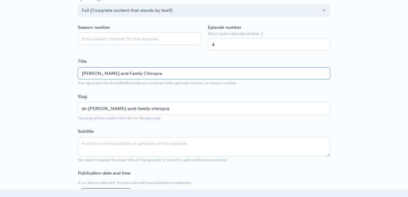
type input "[PERSON_NAME] and Family Chiroprac"
type input "dr-[PERSON_NAME]-and-family-chiroprac"
type input "[PERSON_NAME] and Family Chiropract"
type input "dr-[PERSON_NAME]-and-family-chiropract"
type input "[PERSON_NAME] and Family Chiropracto"
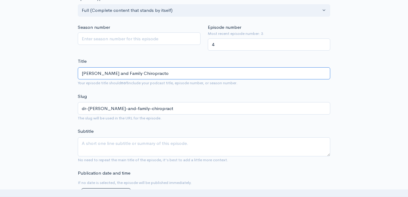
type input "dr-[PERSON_NAME]-and-family-chiropracto"
type input "[PERSON_NAME] and Family Chiropractor"
type input "dr-[PERSON_NAME]-and-family-chiropractor"
click at [169, 74] on input "[PERSON_NAME] and Family Chiropractor" at bounding box center [204, 73] width 252 height 12
click at [194, 73] on input "[PERSON_NAME] and Family Chiropractor" at bounding box center [204, 73] width 252 height 12
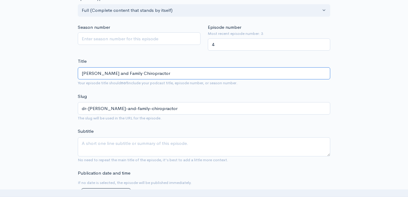
type input "[PERSON_NAME] and Family Chiropractor"
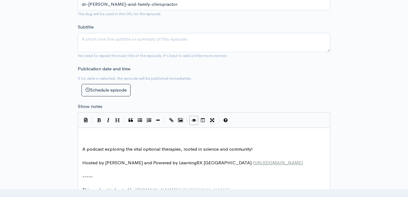
scroll to position [277, 0]
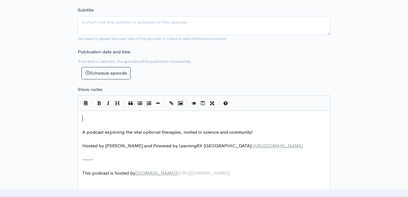
click at [173, 119] on pre "​" at bounding box center [206, 118] width 250 height 7
type textarea "​"
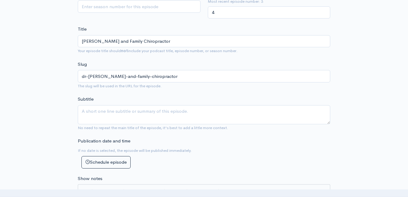
scroll to position [186, 0]
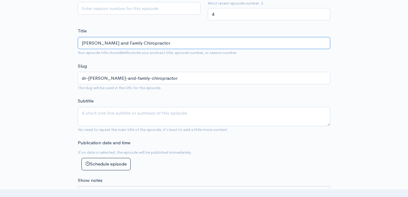
click at [131, 41] on input "[PERSON_NAME] and Family Chiropractor" at bounding box center [204, 43] width 252 height 12
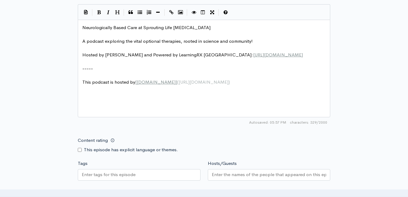
scroll to position [0, 0]
click at [83, 43] on span "A podcast exploring the vital optional therapies, rooted in science and communi…" at bounding box center [167, 41] width 170 height 6
type textarea "Neurologically Based Care at Sprouting Life Chiropractic"
paste textarea "j"
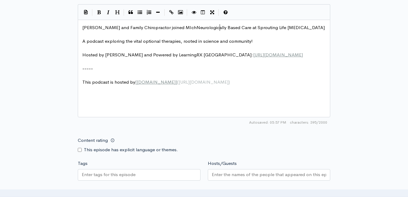
type textarea "​joined MIche"
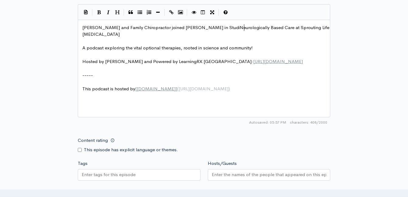
type textarea "lle in Studio"
type textarea "-sut"
type textarea "tudio to talk about"
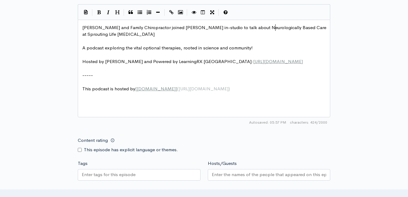
click at [278, 29] on span "Dr. Lauren Mansolf - Pediatric and Family Chiropractor joined MIchelle in-studi…" at bounding box center [204, 31] width 245 height 13
type textarea "n"
click at [308, 28] on span "Dr. Lauren Mansolf - Pediatric and Family Chiropractor joined MIchelle in-studi…" at bounding box center [204, 31] width 244 height 13
type textarea "b"
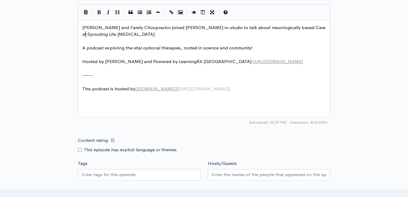
click at [84, 34] on span "Dr. Lauren Mansolf - Pediatric and Family Chiropractor joined MIchelle in-studi…" at bounding box center [204, 31] width 244 height 13
type textarea "c"
click at [159, 34] on pre "Dr. Lauren Mansolf - Pediatric and Family Chiropractor joined MIchelle in-studi…" at bounding box center [206, 31] width 250 height 14
type textarea "and how it hel"
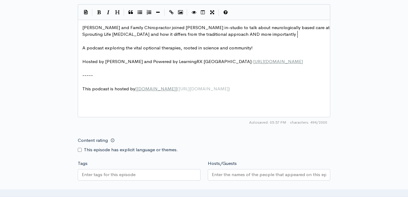
type textarea "differs from the traditional approach AND more importantly"
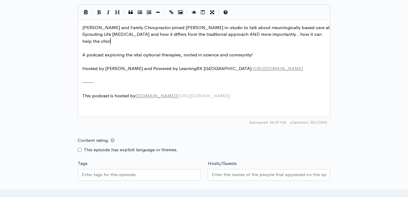
type textarea "...how it can help the chicl"
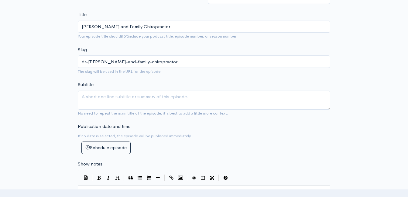
scroll to position [186, 0]
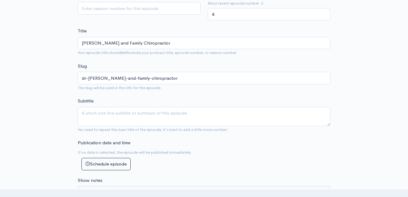
type textarea "ld AND the family!"
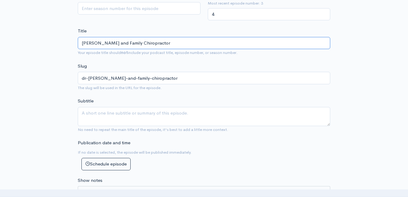
click at [213, 42] on input "[PERSON_NAME] and Family Chiropractor" at bounding box center [204, 43] width 252 height 12
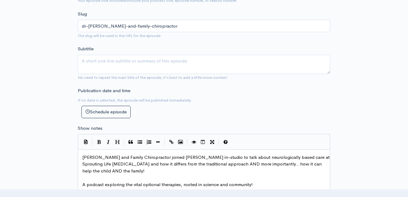
scroll to position [520, 0]
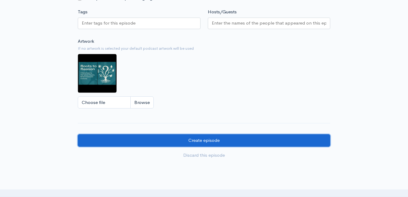
click at [186, 141] on input "Create episode" at bounding box center [204, 141] width 252 height 12
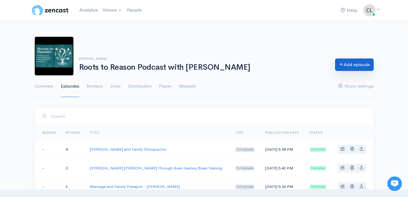
click at [357, 69] on link "Add episode" at bounding box center [354, 65] width 39 height 12
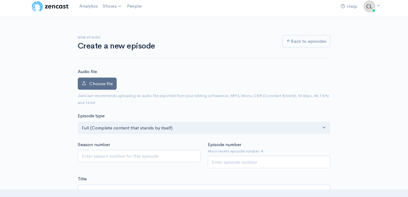
click at [101, 87] on label "Choose file" at bounding box center [97, 84] width 39 height 12
click at [0, 0] on input "Choose file" at bounding box center [0, 0] width 0 height 0
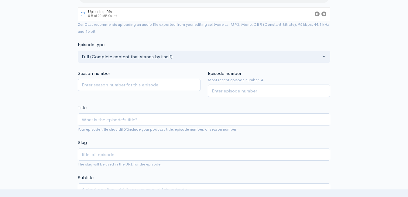
scroll to position [95, 0]
click at [239, 88] on input "Episode number" at bounding box center [269, 91] width 123 height 12
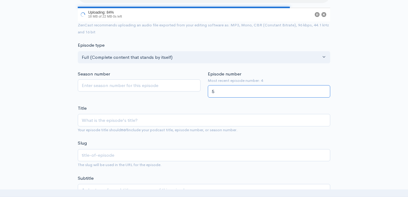
type input "5"
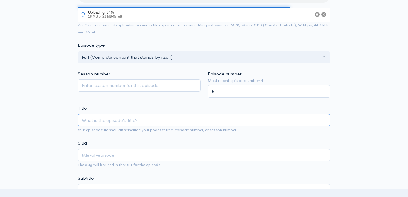
drag, startPoint x: 135, startPoint y: 125, endPoint x: 135, endPoint y: 121, distance: 3.4
click at [135, 122] on input "Title" at bounding box center [204, 120] width 252 height 12
paste input "[PERSON_NAME] and Family Chiropractor"
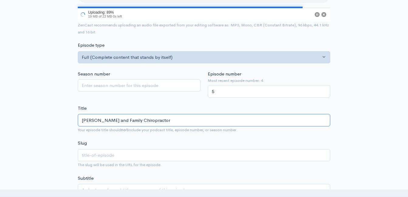
type input "[PERSON_NAME] and Family Chiropractor"
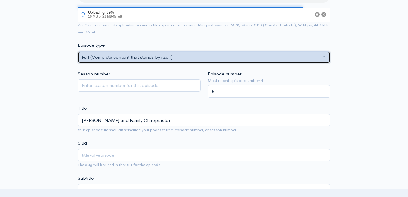
type input "dr-lauren-mansolf-pediatric-and-family-chiropractor"
click at [157, 54] on div "Full (Complete content that stands by itself)" at bounding box center [201, 57] width 239 height 7
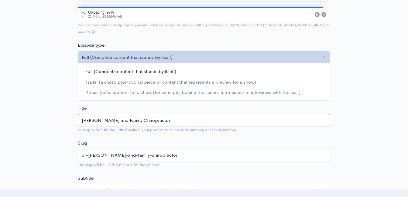
drag, startPoint x: 195, startPoint y: 119, endPoint x: 66, endPoint y: 117, distance: 129.1
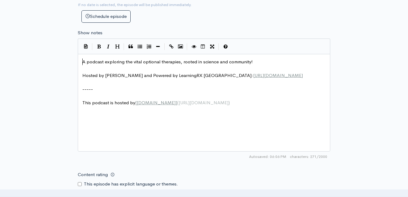
scroll to position [2, 0]
click at [83, 62] on span "A podcast exploring the vital optional therapies, rooted in science and communi…" at bounding box center [167, 62] width 170 height 6
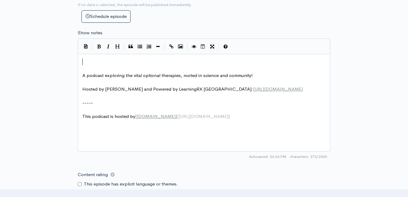
click at [93, 60] on pre "​" at bounding box center [206, 62] width 250 height 7
type textarea "​"
paste textarea
click at [83, 60] on span "Masgutova Method in 2017. MNRI® (Masgutova Neuro-Sensory-Motor-Reflex Integrati…" at bounding box center [178, 62] width 192 height 6
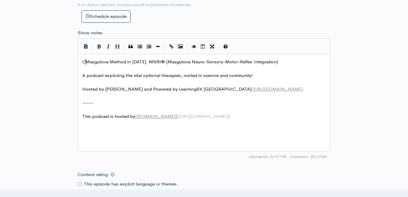
type textarea "Coi"
type textarea "Occupai"
type textarea "tional ther"
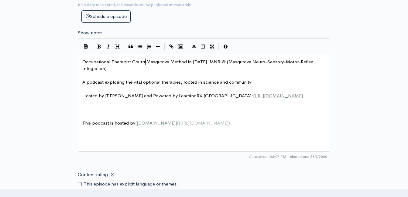
type textarea "Therapist Coutrne"
type textarea "rtney Piman"
type textarea "tman joined Micch"
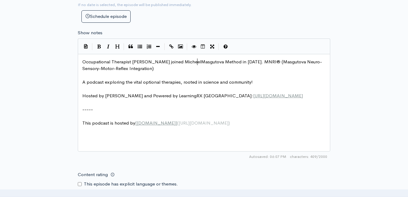
type textarea "heell"
type textarea "lle in-studio to talk about her papp"
type textarea "pp"
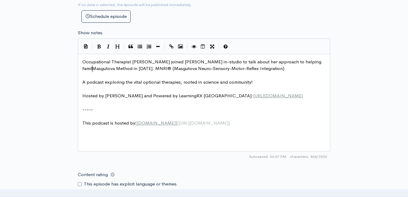
type textarea "approach to helping family"
type textarea "i"
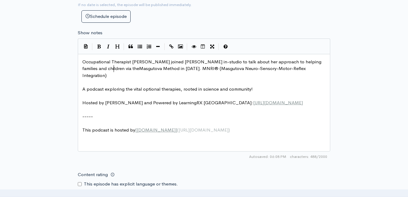
scroll to position [2, 50]
type textarea "lies and children via the"
click at [303, 68] on span "Occupational Therapist Courtney Pitman joined Michelle in-studio to talk about …" at bounding box center [202, 68] width 240 height 19
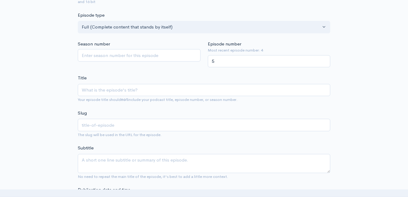
scroll to position [61, 0]
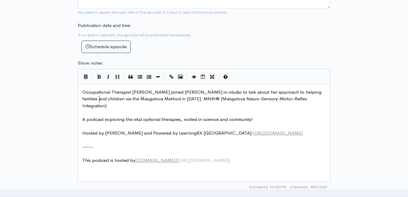
scroll to position [2, 0]
click at [99, 98] on span "Occupational Therapist Courtney Pitman joined Michelle in-studio to talk about …" at bounding box center [202, 98] width 240 height 19
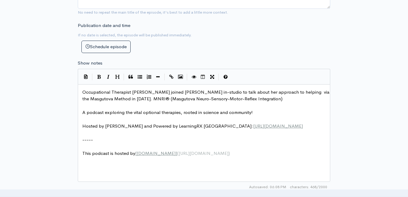
type textarea "t"
type textarea "te"
type textarea "kids"
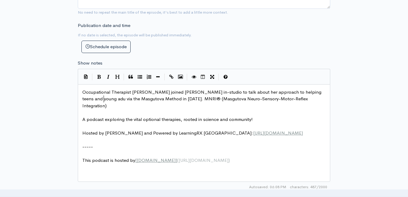
type textarea "teens and young aduo"
type textarea "lts"
click at [297, 93] on span "Occupational Therapist Courtney Pitman joined Michelle in-studio to talk about …" at bounding box center [202, 98] width 240 height 19
type textarea "kods"
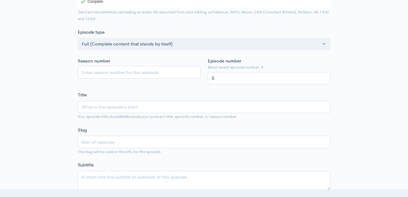
scroll to position [121, 0]
type textarea "ids,"
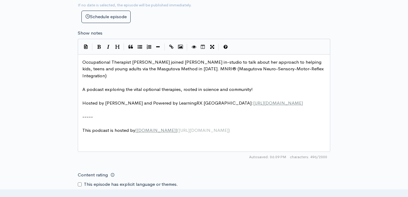
scroll to position [334, 0]
click at [323, 68] on pre "Occupational Therapist Courtney Pitman joined Michelle in-studio to talk about …" at bounding box center [206, 69] width 250 height 21
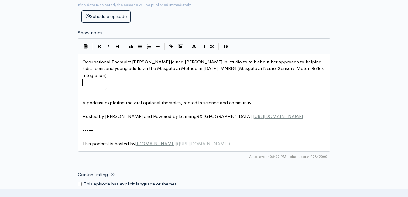
type textarea "​"
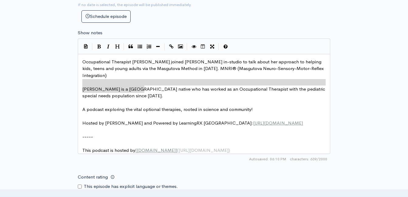
drag, startPoint x: 151, startPoint y: 90, endPoint x: 82, endPoint y: 83, distance: 68.9
type textarea "​Courtney Pittman is a Chattanooga native who has worked as an Occupational The…"
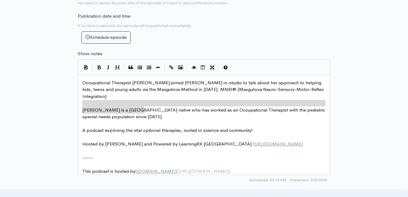
scroll to position [304, 0]
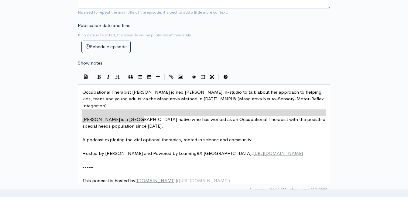
click at [82, 91] on span "Occupational Therapist Courtney Pitman joined Michelle in-studio to talk about …" at bounding box center [203, 98] width 243 height 19
drag, startPoint x: 155, startPoint y: 118, endPoint x: 77, endPoint y: 114, distance: 77.9
type textarea "​"
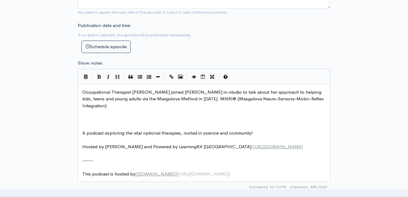
click at [81, 93] on pre "Occupational Therapist Courtney Pitman joined Michelle in-studio to talk about …" at bounding box center [206, 99] width 250 height 21
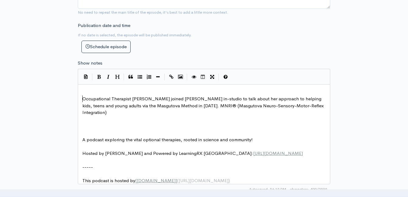
click at [92, 93] on pre "​" at bounding box center [206, 92] width 250 height 7
type textarea "​"
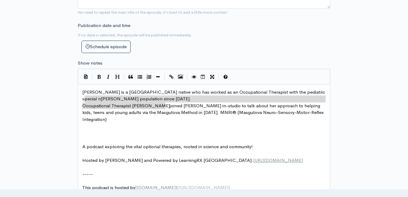
type textarea "Occupational Therapist Courtney Pitman"
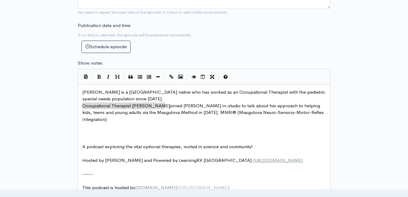
drag, startPoint x: 166, startPoint y: 105, endPoint x: 81, endPoint y: 108, distance: 84.5
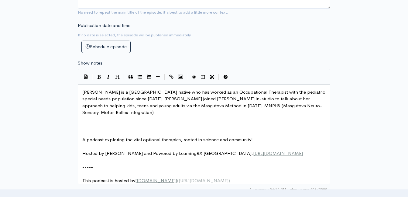
type textarea "Courtney"
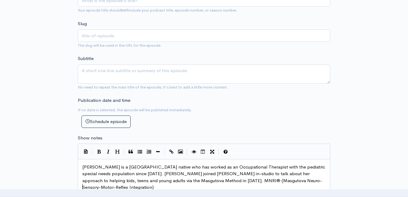
scroll to position [213, 0]
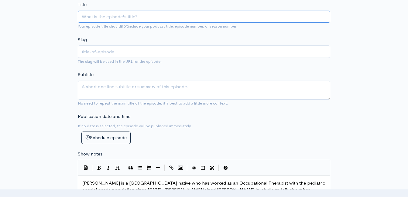
click at [142, 11] on input "Title" at bounding box center [204, 17] width 252 height 12
type input "O"
type input "o"
type input "Oc"
type input "oc"
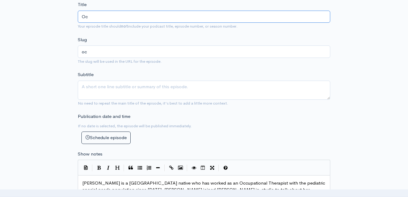
type input "Occ"
type input "occ"
type input "Occu"
type input "occu"
type input "Occup"
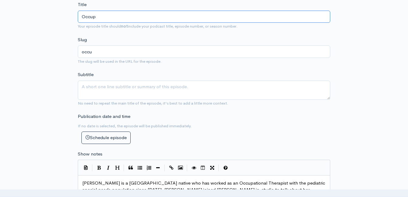
type input "occup"
type input "Occupa"
type input "occupa"
type input "Occupat"
type input "occupat"
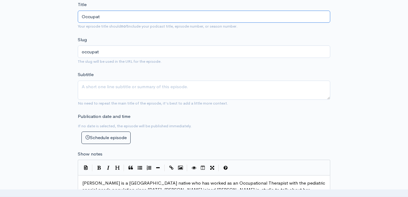
type input "Occupati"
type input "occupati"
type input "Occupation"
type input "occupation"
type input "Occupationa"
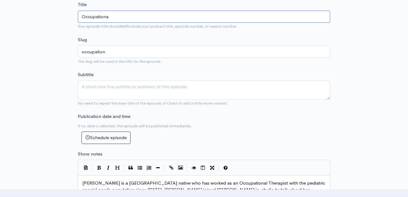
type input "occupationa"
type input "Occupational"
type input "occupational"
type input "Occupational H"
type input "occupational-h"
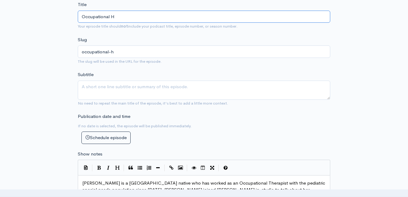
type input "Occupational"
type input "occupational"
type input "Occupational T"
type input "occupational-t"
type input "Occupational The"
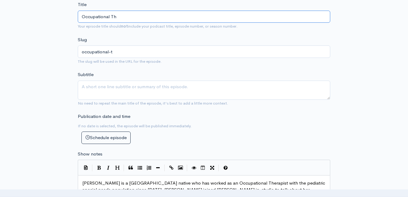
type input "occupational-th"
type input "Occupational Ther"
type input "occupational-ther"
type input "Occupational Therp"
type input "occupational-therp"
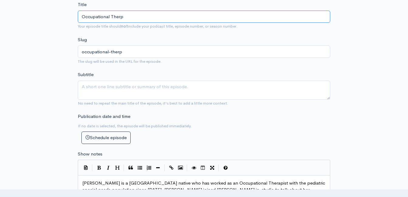
type input "Occupational Ther"
type input "occupational-ther"
type input "Occupational Thera"
type input "occupational-thera"
type input "Occupational Therap"
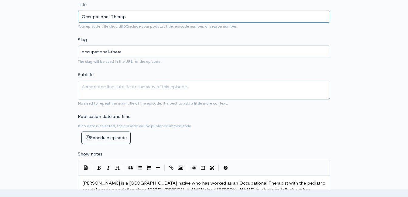
type input "occupational-therap"
type input "Occupational Therapi"
type input "occupational-therapi"
type input "Occupational Therapis"
type input "occupational-therapis"
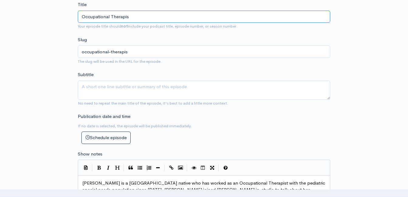
type input "Occupational Therapist"
type input "occupational-therapist"
type input "Occupational Therapist - C"
type input "occupational-therapist-c"
type input "Occupational Therapist - Co"
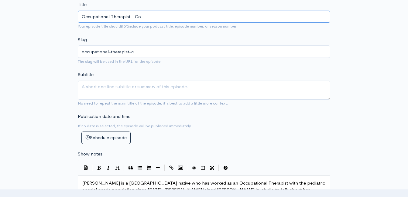
type input "occupational-therapist-co"
type input "Occupational Therapist - Cou"
type input "occupational-therapist-cou"
type input "Occupational Therapist - Cour"
type input "occupational-therapist-cour"
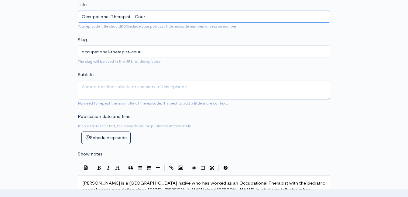
type input "Occupational Therapist - Courn"
type input "occupational-therapist-courn"
type input "Occupational Therapist - Cour"
type input "occupational-therapist-cour"
type input "Occupational Therapist - Court"
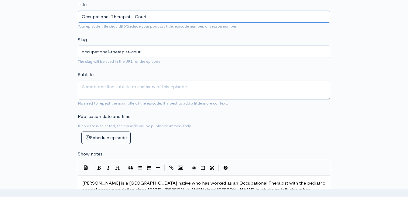
type input "occupational-therapist-court"
type input "Occupational Therapist - Courtn"
type input "occupational-therapist-courtn"
type input "Occupational Therapist - Courtne"
type input "occupational-therapist-courtne"
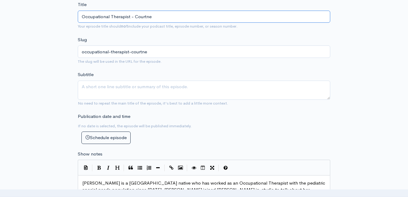
type input "Occupational Therapist - Courtney"
type input "occupational-therapist-courtney"
type input "Occupational Therapist - Courtney P"
type input "occupational-therapist-courtney-p"
type input "Occupational Therapist - Courtney Pi"
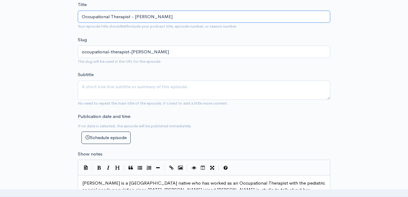
type input "occupational-therapist-courtney-pi"
type input "Occupational Therapist - Courtney Pit"
type input "occupational-therapist-courtney-pit"
type input "Occupational Therapist - Courtney Pitm"
type input "occupational-therapist-courtney-pitm"
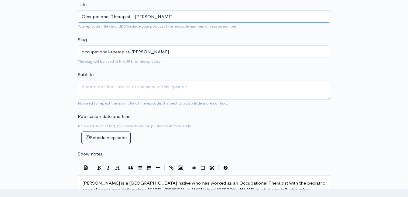
type input "Occupational Therapist - Courtney Pitma"
type input "occupational-therapist-courtney-pitma"
type input "Occupational Therapist - Courtney Pitman"
type input "occupational-therapist-courtney-pitman"
type input "Occupational Therapist - Courtney Pitman T"
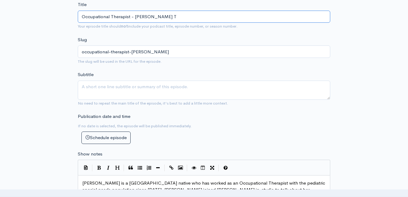
type input "occupational-therapist-courtney-pitman-t"
type input "Occupational Therapist - Courtney Pitman Ta"
type input "occupational-therapist-courtney-pitman-ta"
type input "Occupational Therapist - Courtney Pitman Tal"
type input "occupational-therapist-courtney-pitman-tal"
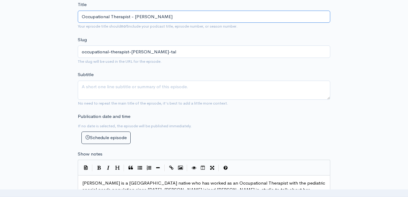
type input "Occupational Therapist - Courtney Pitman Talk"
type input "occupational-therapist-courtney-pitman-talk"
type input "Occupational Therapist - Courtney Pitman Talk A"
type input "occupational-therapist-courtney-pitman-talk-a"
type input "Occupational Therapist - Courtney Pitman Talk Ab"
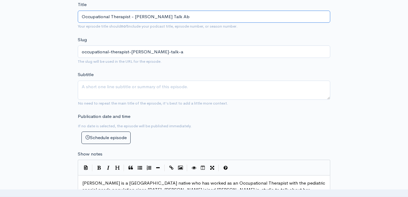
type input "occupational-therapist-courtney-pitman-talk-ab"
type input "Occupational Therapist - Courtney Pitman Talk Abo"
type input "occupational-therapist-courtney-pitman-talk-abo"
type input "Occupational Therapist - Courtney Pitman Talk Abou"
type input "occupational-therapist-courtney-pitman-talk-abou"
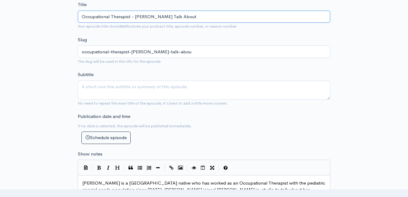
type input "Occupational Therapist - Courtney Pitman Talk About"
type input "occupational-therapist-courtney-pitman-talk-about"
type input "Occupational Therapist - Courtney Pitman Talk About h"
type input "occupational-therapist-courtney-pitman-talk-about-h"
type input "Occupational Therapist - Courtney Pitman Talk About her"
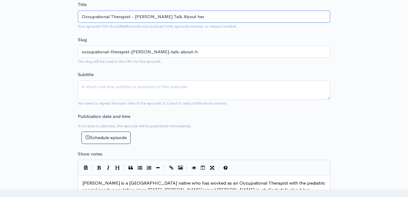
type input "occupational-therapist-courtney-pitman-talk-about-her"
type input "Occupational Therapist - Courtney Pitman Talk About he"
type input "occupational-therapist-courtney-pitman-talk-about-he"
type input "Occupational Therapist - Courtney Pitman Talk About h"
type input "occupational-therapist-courtney-pitman-talk-about-h"
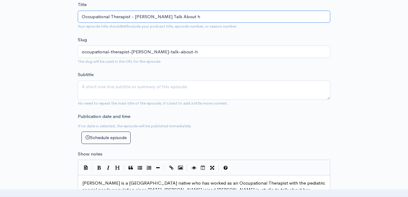
type input "Occupational Therapist - Courtney Pitman Talk About"
type input "occupational-therapist-courtney-pitman-talk-about"
type input "Occupational Therapist - Courtney Pitman Talk About h"
type input "occupational-therapist-courtney-pitman-talk-about-h"
type input "Occupational Therapist - Courtney Pitman Talk About he"
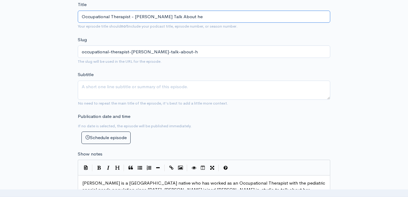
type input "occupational-therapist-courtney-pitman-talk-about-he"
type input "Occupational Therapist - Courtney Pitman Talk About h"
type input "occupational-therapist-courtney-pitman-talk-about-h"
type input "Occupational Therapist - Courtney Pitman Talk About"
type input "occupational-therapist-courtney-pitman-talk-about"
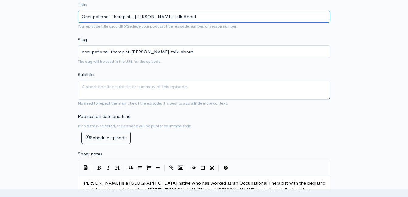
type input "Occupational Therapist - Courtney Pitman Talk About H"
type input "occupational-therapist-courtney-pitman-talk-about-h"
type input "Occupational Therapist - Courtney Pitman Talk About He"
type input "occupational-therapist-courtney-pitman-talk-about-he"
type input "Occupational Therapist - Courtney Pitman Talk About Her"
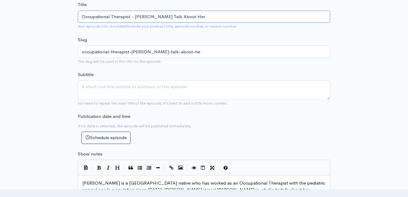
type input "occupational-therapist-courtney-pitman-talk-about-her"
type input "Occupational Therapist - Courtney Pitman Talk About Her U"
type input "occupational-therapist-courtney-pitman-talk-about-her-u"
type input "Occupational Therapist - Courtney Pitman Talk About Her Un"
type input "occupational-therapist-courtney-pitman-talk-about-her-un"
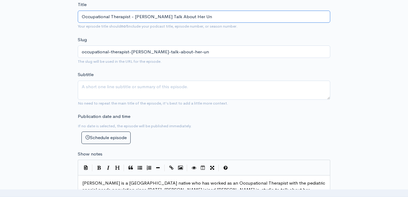
type input "Occupational Therapist - Courtney Pitman Talk About Her Uni"
type input "occupational-therapist-courtney-pitman-talk-about-her-uni"
type input "Occupational Therapist - Courtney Pitman Talk About Her Uniq"
type input "occupational-therapist-courtney-pitman-talk-about-her-uniq"
type input "Occupational Therapist - Courtney Pitman Talk About Her Uniqu"
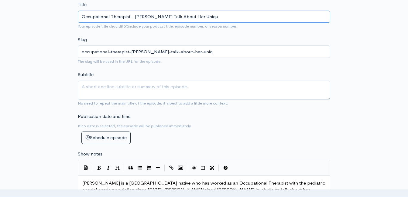
type input "occupational-therapist-courtney-pitman-talk-about-her-uniqu"
type input "Occupational Therapist - Courtney Pitman Talk About Her Unique"
type input "occupational-therapist-courtney-pitman-talk-about-her-unique"
type input "Occupational Therapist - Courtney Pitman Talk About Her Unique A"
type input "occupational-therapist-courtney-pitman-talk-about-her-unique-a"
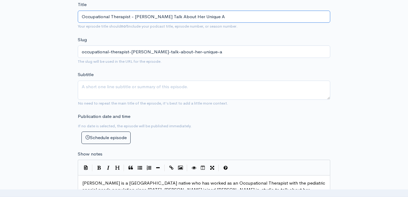
type input "Occupational Therapist - Courtney Pitman Talk About Her Unique Ap"
type input "occupational-therapist-courtney-pitman-talk-about-her-unique-ap"
type input "Occupational Therapist - Courtney Pitman Talk About Her Unique App"
type input "occupational-therapist-courtney-pitman-talk-about-her-unique-app"
type input "Occupational Therapist - Courtney Pitman Talk About Her Unique Appr"
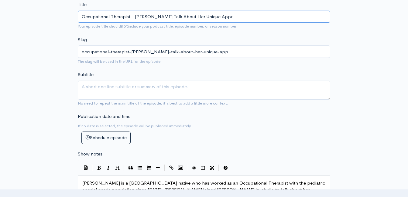
type input "occupational-therapist-courtney-pitman-talk-about-her-unique-appr"
type input "Occupational Therapist - Courtney Pitman Talk About Her Unique Appro"
type input "occupational-therapist-courtney-pitman-talk-about-her-unique-appro"
type input "Occupational Therapist - Courtney Pitman Talk About Her Unique Approac"
type input "occupational-therapist-courtney-pitman-talk-about-her-unique-approac"
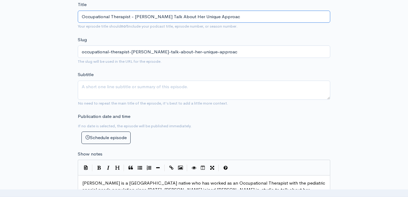
type input "Occupational Therapist - Courtney Pitman Talk About Her Unique Approach"
type input "occupational-therapist-courtney-pitman-talk-about-her-unique-approach"
type input "Occupational Therapist - Courtney Pitman Talk About Her Unique Approach t"
type input "occupational-therapist-courtney-pitman-talk-about-her-unique-approach-t"
type input "Occupational Therapist - Courtney Pitman Talk About Her Unique Approach to"
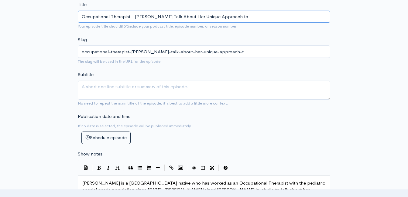
type input "occupational-therapist-courtney-pitman-talk-about-her-unique-approach-to"
type input "Occupational Therapist - Courtney Pitman Talk About Her Unique Approach to h"
type input "occupational-therapist-courtney-pitman-talk-about-her-unique-approach-to-h"
type input "Occupational Therapist - Courtney Pitman Talk About Her Unique Approach to he"
type input "occupational-therapist-courtney-pitman-talk-about-her-unique-approach-to-he"
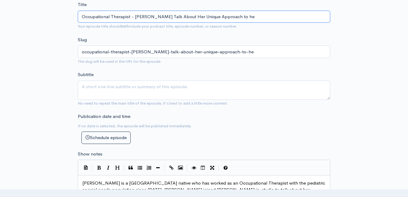
type input "Occupational Therapist - Courtney Pitman Talk About Her Unique Approach to hel"
type input "occupational-therapist-courtney-pitman-talk-about-her-unique-approach-to-hel"
type input "Occupational Therapist - Courtney Pitman Talk About Her Unique Approach to help"
type input "occupational-therapist-courtney-pitman-talk-about-her-unique-approach-to-help"
type input "Occupational Therapist - Courtney Pitman Talk About Her Unique Approach to hel"
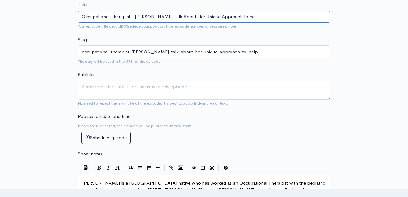
type input "occupational-therapist-courtney-pitman-talk-about-her-unique-approach-to-hel"
type input "Occupational Therapist - Courtney Pitman Talk About Her Unique Approach to he"
type input "occupational-therapist-courtney-pitman-talk-about-her-unique-approach-to-he"
type input "Occupational Therapist - Courtney Pitman Talk About Her Unique Approach to h"
type input "occupational-therapist-courtney-pitman-talk-about-her-unique-approach-to-h"
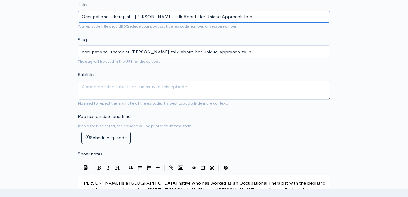
type input "Occupational Therapist - Courtney Pitman Talk About Her Unique Approach to"
type input "occupational-therapist-courtney-pitman-talk-about-her-unique-approach-to"
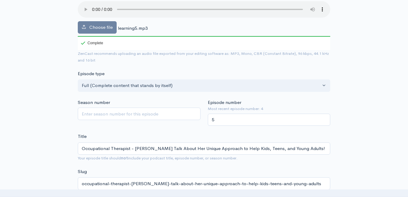
scroll to position [91, 0]
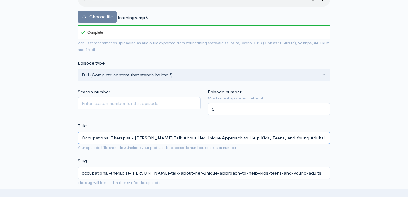
click at [160, 139] on input "Occupational Therapist - Courtney Pitman Talk About Her Unique Approach to Help…" at bounding box center [204, 138] width 252 height 12
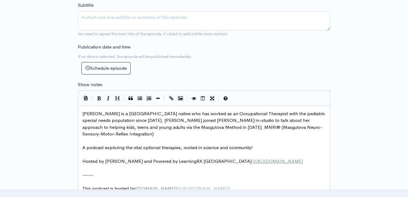
scroll to position [304, 0]
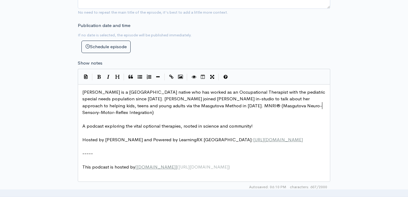
click at [321, 106] on span "Courtney Pittman is a Chattanooga native who has worked as an Occupational Ther…" at bounding box center [204, 102] width 244 height 26
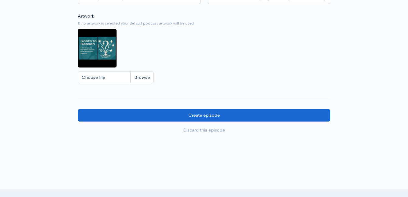
scroll to position [547, 0]
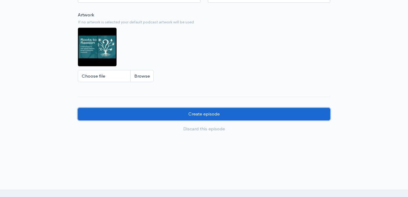
click at [214, 115] on input "Create episode" at bounding box center [204, 114] width 252 height 12
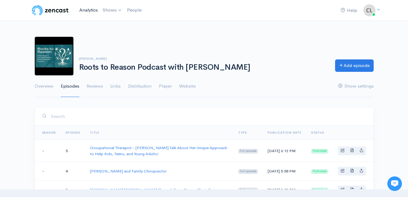
click at [93, 8] on link "Analytics" at bounding box center [88, 10] width 23 height 13
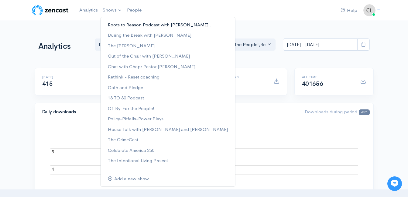
click at [118, 25] on link "Roots to Reason Podcast with [PERSON_NAME]..." at bounding box center [168, 25] width 135 height 11
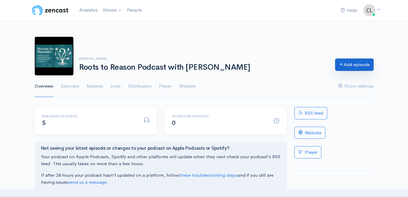
click at [357, 68] on link "Add episode" at bounding box center [354, 65] width 39 height 12
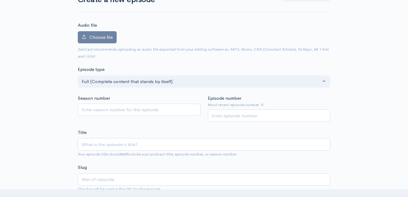
scroll to position [65, 0]
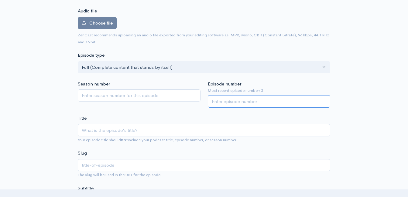
click at [264, 101] on input "Episode number" at bounding box center [269, 101] width 123 height 12
type input "6"
click at [111, 132] on input "Title" at bounding box center [204, 130] width 252 height 12
type input "D"
type input "d"
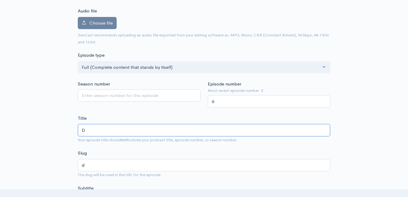
type input "Dr"
type input "dr"
type input "Dr. N"
type input "dr-n"
type input "Dr. Na"
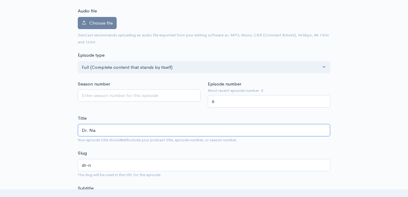
type input "dr-na"
type input "Dr. Nat"
type input "dr-nat"
type input "Dr. Nath"
type input "dr-nath"
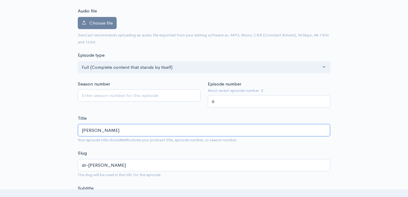
type input "Dr. Natha"
type input "dr-natha"
type input "Dr. Nathan"
type input "dr-nathan"
type input "Dr. Nathan W"
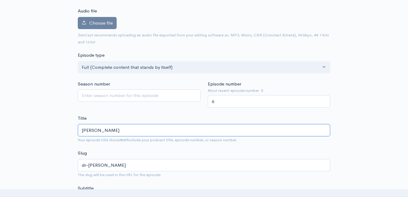
type input "dr-nathan-w"
type input "Dr. Nathan Wa"
type input "dr-nathan-wa"
type input "Dr. Nathan War"
type input "dr-nathan-war"
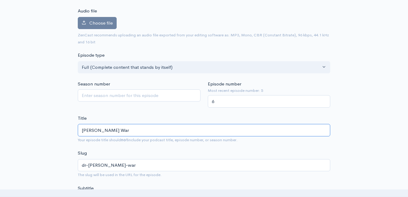
type input "Dr. Nathan Warr"
type input "dr-nathan-warr"
type input "Dr. Nathan Warre"
type input "dr-nathan-warre"
type input "Dr. Nathan Warren"
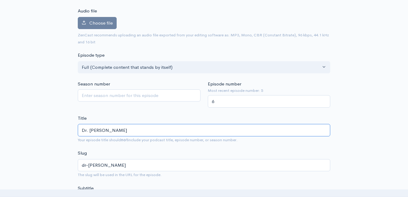
type input "dr-nathan-warren"
type input "Dr. Nathan Warren w"
type input "dr-nathan-warren-w"
type input "Dr. Nathan Warren wit"
type input "dr-nathan-warren-wit"
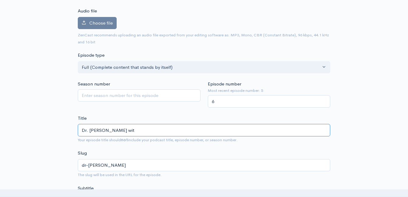
type input "Dr. Nathan Warren with"
type input "dr-nathan-warren-with"
type input "Dr. Nathan Warren with F"
type input "dr-nathan-warren-with-f"
type input "Dr. Nathan Warren with Fa"
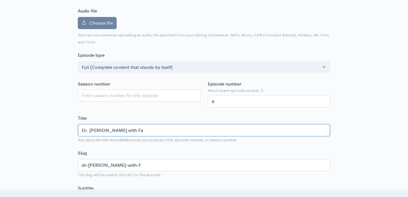
type input "dr-nathan-warren-with-fa"
type input "Dr. Nathan Warren with Fam"
type input "dr-nathan-warren-with-fam"
type input "Dr. Nathan Warren with Fami"
type input "dr-nathan-warren-with-fami"
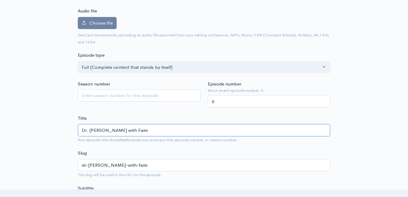
type input "Dr. Nathan Warren with Famil"
type input "dr-nathan-warren-with-famil"
type input "Dr. Nathan Warren with Familt"
type input "dr-nathan-warren-with-familt"
type input "Dr. Nathan Warren with Familty"
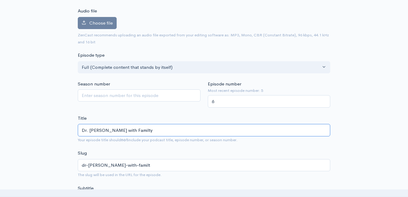
type input "dr-nathan-warren-with-familty"
type input "Dr. Nathan Warren with Fam"
type input "dr-nathan-warren-with-fam"
type input "Dr. Nathan Warren with Fa"
type input "dr-nathan-warren-with-fa"
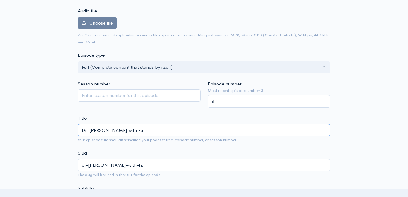
type input "Dr. Nathan Warren with F"
type input "dr-nathan-warren-with-f"
type input "Dr. Nathan Warren with"
type input "dr-nathan-warren-with"
type input "Dr. Nathan Warren with C"
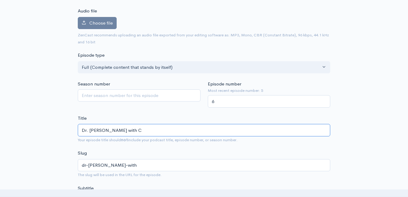
type input "dr-nathan-warren-with-c"
type input "Dr. Nathan Warren with Ch"
type input "dr-nathan-warren-with-ch"
type input "Dr. Nathan Warren with Cha"
type input "dr-nathan-warren-with-cha"
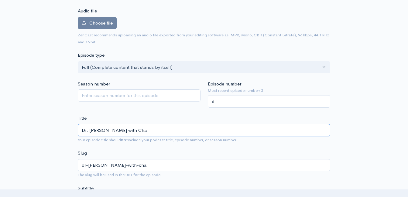
type input "Dr. Nathan Warren with Chat"
type input "dr-nathan-warren-with-chat"
type input "Dr. Nathan Warren with Chatt"
type input "dr-nathan-warren-with-chatt"
type input "Dr. Nathan Warren with Chatta"
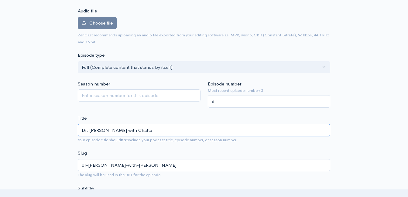
type input "dr-nathan-warren-with-chatta"
type input "Dr. Nathan Warren with Chatta o"
type input "dr-nathan-warren-with-chatta-o"
type input "Dr. Nathan Warren with Chatta"
type input "dr-nathan-warren-with-chatta"
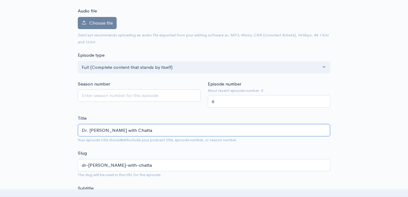
type input "Dr. Nathan Warren with Chattan"
type input "dr-nathan-warren-with-chattan"
type input "Dr. Nathan Warren with Chattano"
type input "dr-nathan-warren-with-chattano"
type input "Dr. Nathan Warren with Chattanoo"
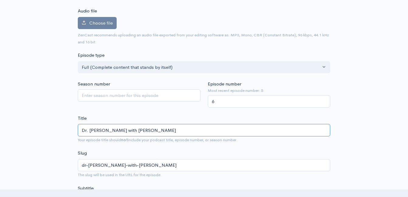
type input "dr-nathan-warren-with-chattanoo"
type input "Dr. Nathan Warren with Chattanoog"
type input "dr-nathan-warren-with-chattanoog"
type input "Dr. Nathan Warren with Chattanooga"
type input "dr-nathan-warren-with-chattanooga"
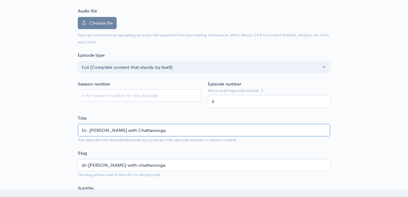
type input "Dr. Nathan Warren with Chattanooga F"
type input "dr-nathan-warren-with-chattanooga-f"
type input "Dr. Nathan Warren with Chattanooga Fam"
type input "dr-nathan-warren-with-chattanooga-fam"
type input "Dr. Nathan Warren with Chattanooga Fami"
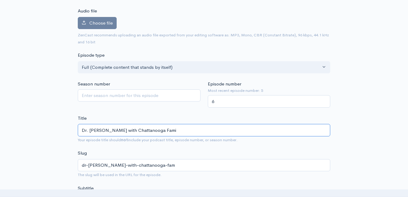
type input "dr-nathan-warren-with-chattanooga-fami"
type input "Dr. Nathan Warren with Chattanooga Famil"
type input "dr-nathan-warren-with-chattanooga-famil"
type input "Dr. Nathan Warren with Chattanooga Family"
type input "dr-nathan-warren-with-chattanooga-family"
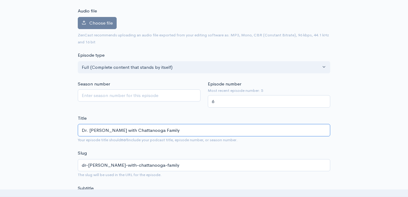
type input "Dr. Nathan Warren with Chattanooga Family C"
type input "dr-nathan-warren-with-chattanooga-family-c"
type input "Dr. Nathan Warren with Chattanooga Family Ch"
type input "dr-nathan-warren-with-chattanooga-family-ch"
type input "Dr. Nathan Warren with Chattanooga Family Cho"
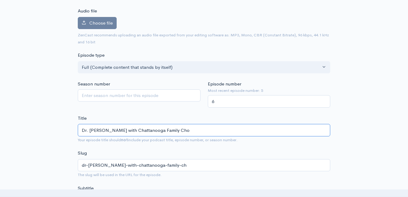
type input "dr-nathan-warren-with-chattanooga-family-cho"
type input "Dr. Nathan Warren with Chattanooga Family Ch"
type input "dr-nathan-warren-with-chattanooga-family-ch"
type input "Dr. Nathan Warren with Chattanooga Family Chi"
type input "dr-nathan-warren-with-chattanooga-family-chi"
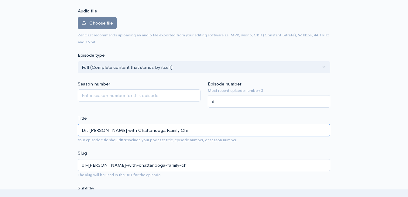
type input "Dr. Nathan Warren with Chattanooga Family Chir"
type input "dr-nathan-warren-with-chattanooga-family-chir"
type input "Dr. Nathan Warren with Chattanooga Family Chiro"
type input "dr-nathan-warren-with-chattanooga-family-chiro"
type input "Dr. Nathan Warren with Chattanooga Family Chirop"
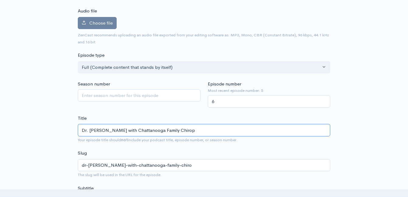
type input "dr-nathan-warren-with-chattanooga-family-chirop"
type input "Dr. Nathan Warren with Chattanooga Family Chiropo"
type input "dr-nathan-warren-with-chattanooga-family-chiropo"
type input "Dr. Nathan Warren with Chattanooga Family Chiropor"
type input "dr-nathan-warren-with-chattanooga-family-chiropor"
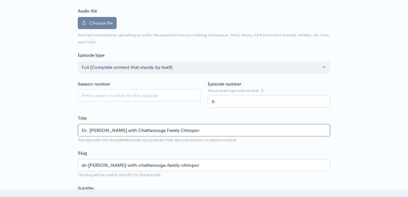
type input "Dr. Nathan Warren with Chattanooga Family Chiropo"
type input "dr-nathan-warren-with-chattanooga-family-chiropo"
type input "Dr. Nathan Warren with Chattanooga Family Chiropr"
type input "dr-nathan-warren-with-chattanooga-family-chiropr"
type input "Dr. Nathan Warren with Chattanooga Family Chiropra"
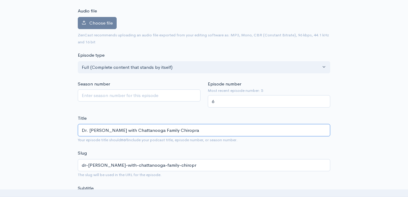
type input "dr-nathan-warren-with-chattanooga-family-chiropra"
type input "Dr. Nathan Warren with Chattanooga Family Chiroprac"
type input "dr-nathan-warren-with-chattanooga-family-chiroprac"
type input "Dr. Nathan Warren with Chattanooga Family Chiropraci"
type input "dr-nathan-warren-with-chattanooga-family-chiropraci"
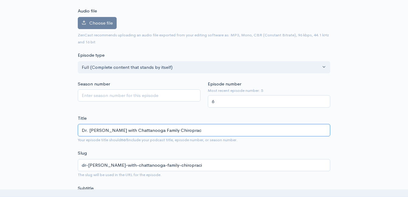
type input "Dr. Nathan Warren with Chattanooga Family Chiropract"
type input "dr-nathan-warren-with-chattanooga-family-chiropract"
type input "Dr. Nathan Warren with Chattanooga Family Chiropractic"
type input "dr-nathan-warren-with-chattanooga-family-chiropractic"
type input "Dr. Nathan Warren with Chattanooga Family Chiropractic -"
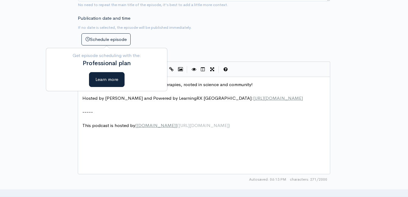
scroll to position [277, 0]
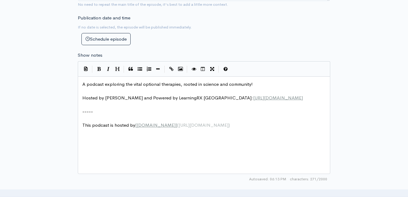
click at [81, 85] on pre "A podcast exploring the vital optional therapies, rooted in science and communi…" at bounding box center [206, 84] width 250 height 7
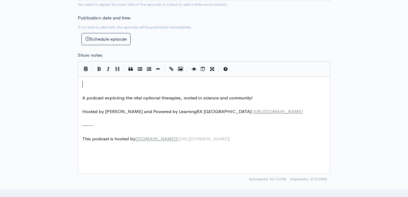
click at [90, 84] on pre "​" at bounding box center [206, 84] width 250 height 7
type textarea "De."
type textarea "R"
type textarea "r. Nathan Warren joined Michelled"
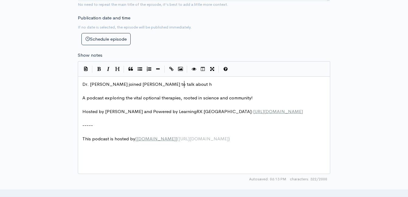
scroll to position [2, 32]
type textarea "to talk about hi"
type textarea "his"
type textarea "his and his wie"
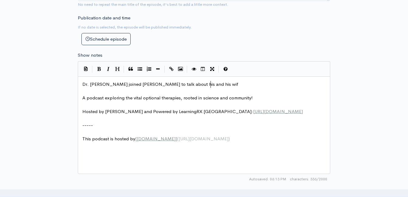
type textarea "fs"
type textarea "es unique take to"
type textarea "his wifes and his approach to health"
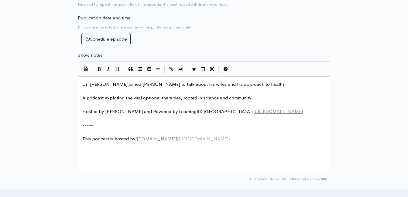
click at [121, 84] on span "Dr. Nathan Warren joined Michelle to talk about his wifes and his approach to h…" at bounding box center [183, 84] width 202 height 6
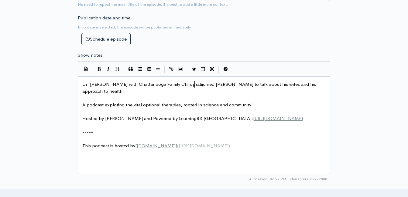
scroll to position [2, 75]
type textarea "with Chattanooga Family Chiropratic"
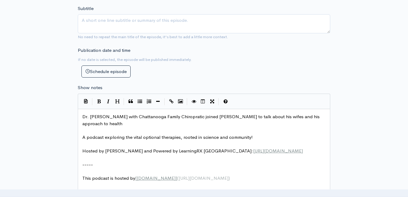
scroll to position [247, 0]
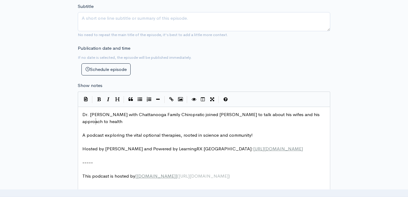
type textarea "h"
type textarea "wifes and his approach to health"
drag, startPoint x: 98, startPoint y: 122, endPoint x: 264, endPoint y: 118, distance: 166.5
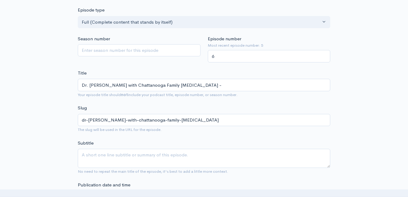
scroll to position [0, 0]
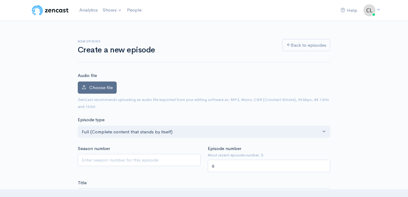
click at [97, 89] on span "Choose file" at bounding box center [100, 88] width 23 height 6
click at [0, 0] on input "Choose file" at bounding box center [0, 0] width 0 height 0
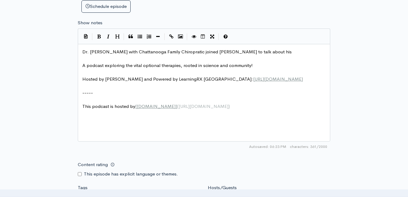
scroll to position [334, 0]
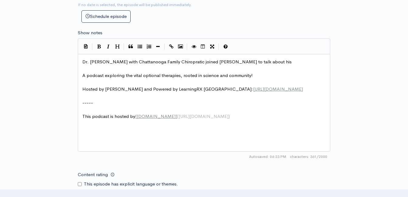
click at [268, 63] on pre "Dr. Nathan Warren with Chattanooga Family Chiropratic joined Michelle to talk a…" at bounding box center [206, 62] width 250 height 7
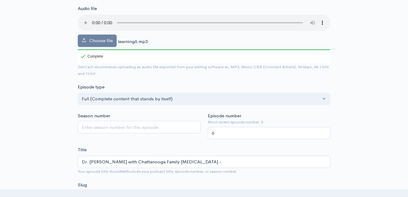
scroll to position [61, 0]
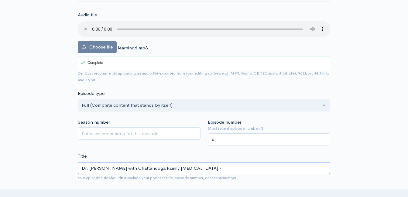
click at [207, 171] on input "Dr. Nathan Warren with Chattanooga Family Chiropractic -" at bounding box center [204, 168] width 252 height 12
type input "Dr. Nathan Warren with Chattanooga Family Chiropractic T"
type input "dr-nathan-warren-with-chattanooga-family-chiropractic-t"
type input "Dr. Nathan Warren with Chattanooga Family Chiropractic Ta"
type input "dr-nathan-warren-with-chattanooga-family-chiropractic-ta"
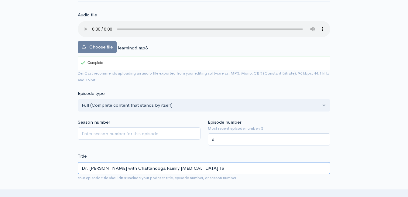
type input "Dr. Nathan Warren with Chattanooga Family Chiropractic T"
type input "dr-nathan-warren-with-chattanooga-family-chiropractic-t"
type input "Dr. Nathan Warren with Chattanooga Family Chiropractic"
type input "dr-nathan-warren-with-chattanooga-family-chiropractic"
type input "Dr. Nathan Warren with Chattanooga Family Chiropractic - H"
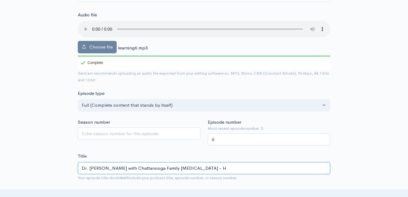
type input "dr-nathan-warren-with-chattanooga-family-chiropractic-h"
type input "Dr. Nathan Warren with Chattanooga Family Chiropractic - Hi"
type input "dr-nathan-warren-with-chattanooga-family-chiropractic-hi"
type input "Dr. Nathan Warren with Chattanooga Family Chiropractic - His"
type input "dr-nathan-warren-with-chattanooga-family-chiropractic-his"
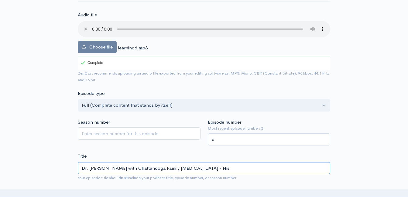
type input "Dr. Nathan Warren with Chattanooga Family Chiropractic - His J"
type input "dr-nathan-warren-with-chattanooga-family-chiropractic-his-j"
type input "Dr. Nathan Warren with Chattanooga Family Chiropractic - His Jo"
type input "dr-nathan-warren-with-chattanooga-family-chiropractic-his-jo"
type input "Dr. Nathan Warren with Chattanooga Family Chiropractic - His Jor"
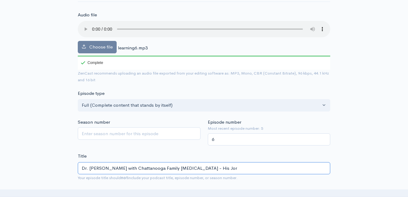
type input "dr-nathan-warren-with-chattanooga-family-chiropractic-his-jor"
type input "Dr. Nathan Warren with Chattanooga Family Chiropractic - His Jorn"
type input "dr-nathan-warren-with-chattanooga-family-chiropractic-his-jorn"
type input "Dr. Nathan Warren with Chattanooga Family Chiropractic - His Jorne"
type input "dr-nathan-warren-with-chattanooga-family-chiropractic-his-jorne"
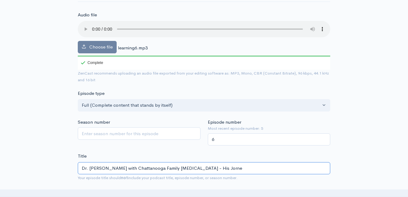
type input "Dr. Nathan Warren with Chattanooga Family Chiropractic - His Jorn"
type input "dr-nathan-warren-with-chattanooga-family-chiropractic-his-jorn"
type input "Dr. Nathan Warren with Chattanooga Family Chiropractic - His Jor"
type input "dr-nathan-warren-with-chattanooga-family-chiropractic-his-jor"
type input "Dr. Nathan Warren with Chattanooga Family Chiropractic - His Jo"
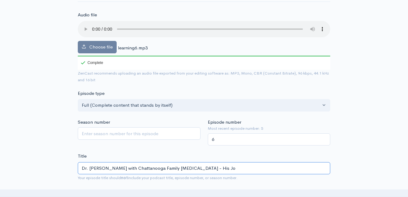
type input "dr-nathan-warren-with-chattanooga-family-chiropractic-his-jo"
type input "Dr. Nathan Warren with Chattanooga Family Chiropractic - His Jou"
type input "dr-nathan-warren-with-chattanooga-family-chiropractic-his-jou"
type input "Dr. Nathan Warren with Chattanooga Family Chiropractic - His Jo"
type input "dr-nathan-warren-with-chattanooga-family-chiropractic-his-jo"
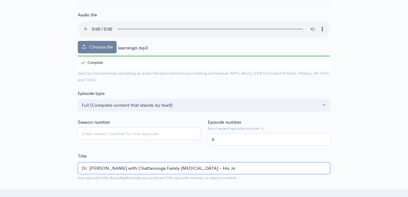
type input "Dr. Nathan Warren with Chattanooga Family Chiropractic - His J"
type input "dr-nathan-warren-with-chattanooga-family-chiropractic-his-j"
type input "Dr. Nathan Warren with Chattanooga Family Chiropractic - His"
type input "dr-nathan-warren-with-chattanooga-family-chiropractic-his"
type input "Dr. Nathan Warren with Chattanooga Family Chiropractic - Hi"
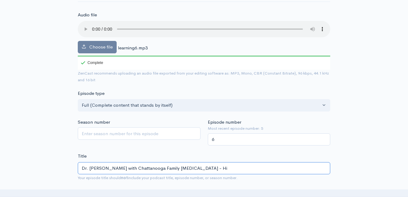
type input "dr-nathan-warren-with-chattanooga-family-chiropractic-hi"
type input "Dr. Nathan Warren with Chattanooga Family Chiropractic - H"
type input "dr-nathan-warren-with-chattanooga-family-chiropractic-h"
type input "Dr. Nathan Warren with Chattanooga Family Chiropractic -"
type input "dr-nathan-warren-with-chattanooga-family-chiropractic"
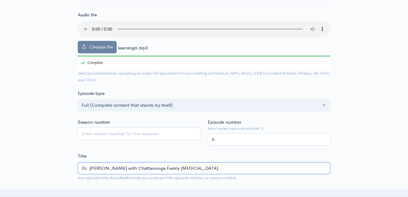
type input "Dr. Nathan Warren with Chattanooga Family Chiropractic T"
type input "dr-nathan-warren-with-chattanooga-family-chiropractic-t"
type input "Dr. Nathan Warren with Chattanooga Family Chiropractic Ta"
type input "dr-nathan-warren-with-chattanooga-family-chiropractic-ta"
type input "Dr. Nathan Warren with Chattanooga Family Chiropractic Tal"
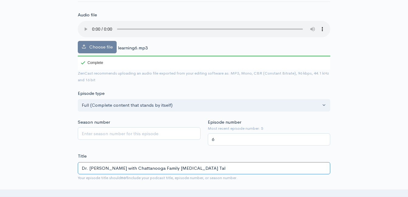
type input "dr-nathan-warren-with-chattanooga-family-chiropractic-tal"
type input "Dr. Nathan Warren with Chattanooga Family Chiropractic Talk"
type input "dr-nathan-warren-with-chattanooga-family-chiropractic-talk"
type input "Dr. Nathan Warren with Chattanooga Family Chiropractic Tal"
type input "dr-nathan-warren-with-chattanooga-family-chiropractic-tal"
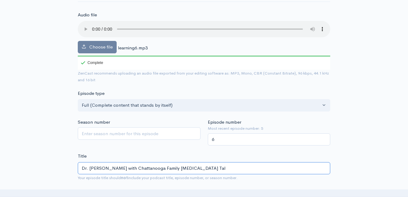
type input "Dr. Nathan Warren with Chattanooga Family Chiropractic Ta"
type input "dr-nathan-warren-with-chattanooga-family-chiropractic-ta"
type input "Dr. Nathan Warren with Chattanooga Family Chiropractic T"
type input "dr-nathan-warren-with-chattanooga-family-chiropractic-t"
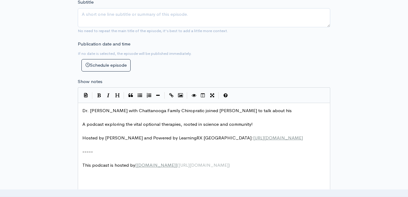
scroll to position [304, 0]
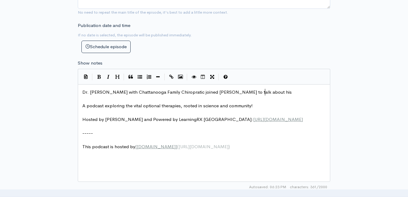
click at [278, 91] on pre "Dr. Nathan Warren with Chattanooga Family Chiropratic joined Michelle to talk a…" at bounding box center [206, 92] width 250 height 7
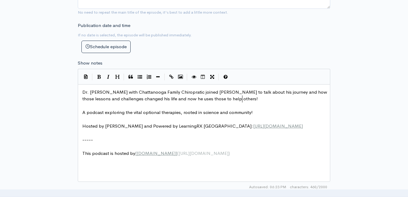
scroll to position [2, 57]
click at [312, 92] on span "Dr. Nathan Warren with Chattanooga Family Chiropratic joined Michelle to talk a…" at bounding box center [205, 95] width 246 height 13
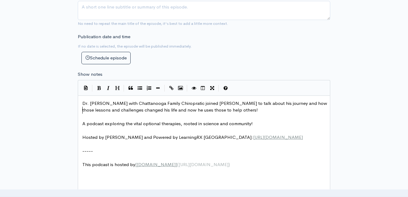
scroll to position [273, 0]
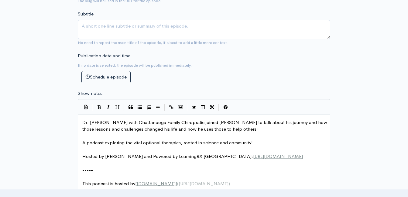
click at [176, 129] on span "Dr. Nathan Warren with Chattanooga Family Chiropratic joined Michelle to talk a…" at bounding box center [205, 126] width 246 height 13
click at [240, 131] on pre "Dr. Nathan Warren with Chattanooga Family Chiropratic joined Michelle to talk a…" at bounding box center [206, 126] width 250 height 14
click at [241, 130] on pre "Dr. Nathan Warren with Chattanooga Family Chiropratic joined Michelle to talk a…" at bounding box center [206, 126] width 250 height 14
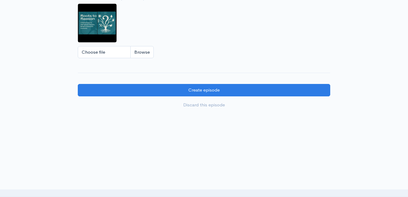
scroll to position [585, 0]
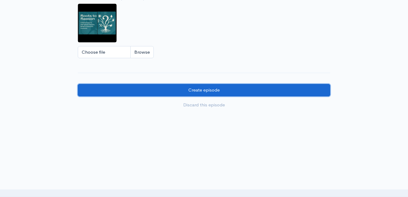
click at [230, 91] on input "Create episode" at bounding box center [204, 90] width 252 height 12
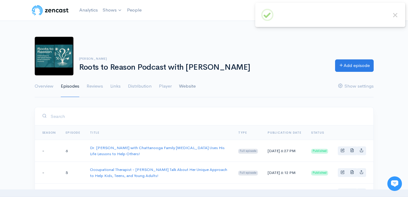
click at [189, 86] on link "Website" at bounding box center [187, 87] width 17 height 22
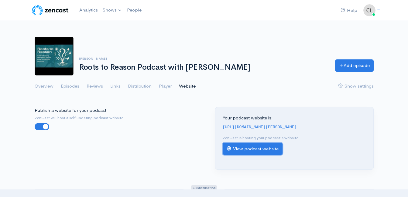
click at [240, 152] on link "View podcast website" at bounding box center [253, 149] width 60 height 12
click at [89, 13] on link "Analytics" at bounding box center [88, 10] width 23 height 13
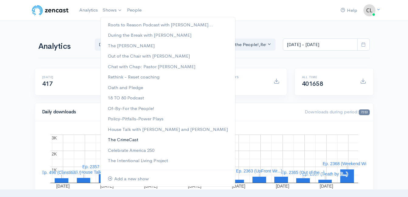
click at [117, 141] on link "The CrimeCast" at bounding box center [168, 140] width 135 height 11
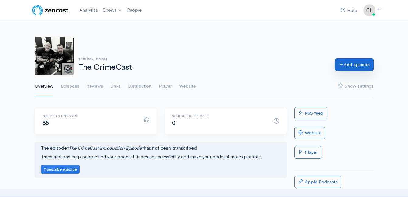
click at [346, 67] on link "Add episode" at bounding box center [354, 65] width 39 height 12
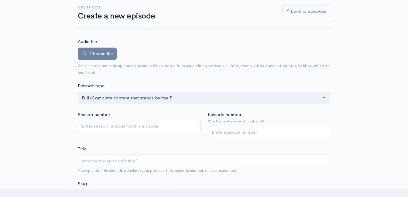
scroll to position [34, 0]
drag, startPoint x: 232, startPoint y: 133, endPoint x: 233, endPoint y: 140, distance: 6.7
click at [232, 134] on input "Episode number" at bounding box center [269, 132] width 123 height 12
type input "86"
click at [201, 162] on input "Title" at bounding box center [204, 161] width 252 height 12
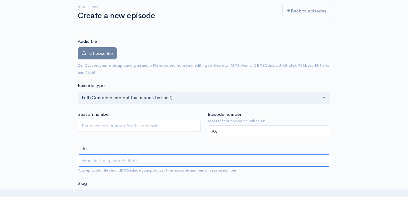
type input "A"
type input "a"
type input "An"
type input "an"
type input "And"
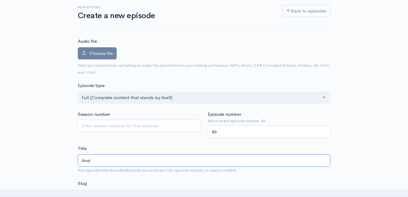
type input "and"
type input "[PERSON_NAME]"
type input "[PERSON_NAME]-s"
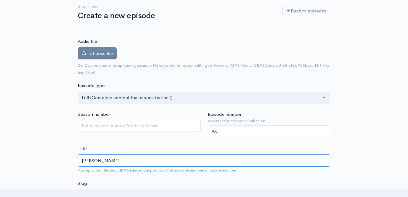
type input "[PERSON_NAME] [PERSON_NAME]"
type input "[PERSON_NAME]"
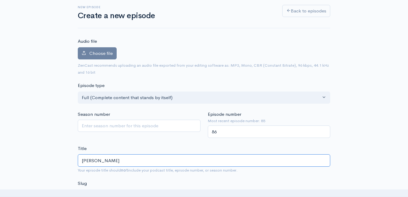
type input "[PERSON_NAME]"
type input "A"
type input "c"
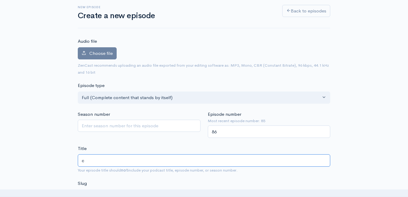
type input "c"
type input "cha"
type input "ch"
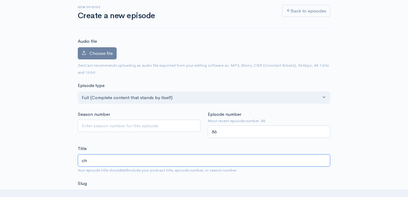
type input "c"
type input "C"
type input "c"
type input "Ch"
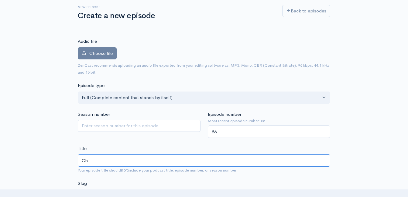
type input "ch"
type input "Cha"
type input "cha"
type input "[PERSON_NAME]"
type input "chan"
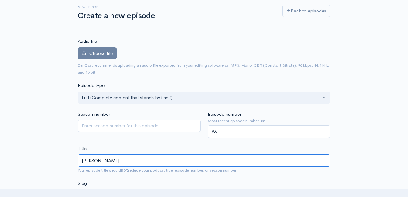
type input "[PERSON_NAME]"
type input "Changin"
type input "changin"
type input "Changing"
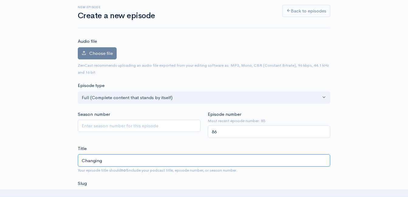
type input "changing"
type input "Changing L"
type input "changing-l"
type input "Changing Li"
type input "changing-li"
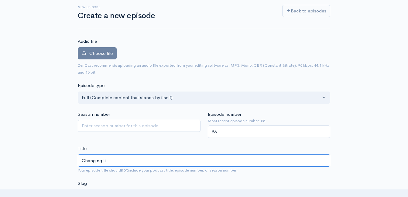
type input "Changing Liv"
type input "changing-liv"
type input "Changing Live"
type input "changing-live"
type input "Changing Lives"
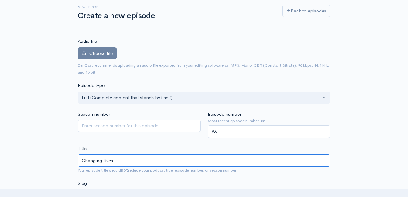
type input "changing-lives"
type input "Changing Lives O"
type input "changing-lives-o"
type input "Changing Lives On"
type input "changing-lives-on"
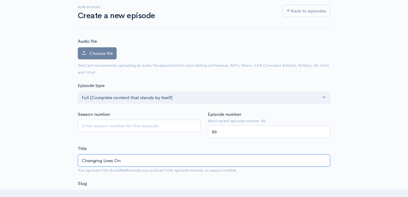
type input "Changing Lives One"
type input "changing-lives-one"
type input "Changing Lives One K"
type input "changing-lives-one-k"
type input "Changing Lives One Ki"
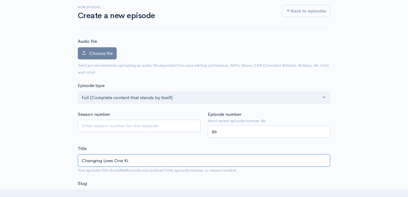
type input "changing-lives-one-ki"
type input "Changing Lives One Kid"
type input "changing-lives-one-kid"
type input "Changing Lives One Kid a"
type input "changing-lives-one-kid-a"
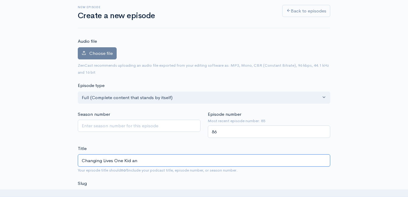
type input "Changing Lives One Kid and"
type input "changing-lives-one-kid-and"
type input "Changing Lives One Kid and F"
type input "changing-lives-one-kid-and-f"
type input "Changing Lives One Kid and Fam"
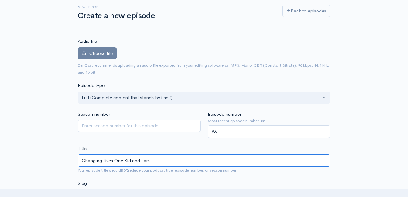
type input "changing-lives-one-kid-and-fam"
type input "Changing Lives One Kid and Fami"
type input "changing-lives-one-kid-and-fami"
type input "Changing Lives One Kid and Famil"
type input "changing-lives-one-kid-and-famil"
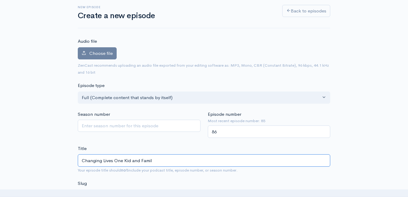
type input "Changing Lives One Kid and Family"
type input "changing-lives-one-kid-and-family"
type input "Changing Lives One Kid and Family a"
type input "changing-lives-one-kid-and-family-a"
type input "Changing Lives One Kid and Family at"
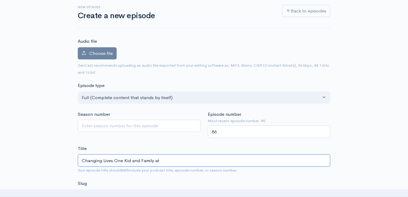
type input "changing-lives-one-kid-and-family-at"
type input "Changing Lives One Kid and Family at a"
type input "changing-lives-one-kid-and-family-at-a"
type input "Changing Lives One Kid and Family at a t"
type input "changing-lives-one-kid-and-family-at-a-t"
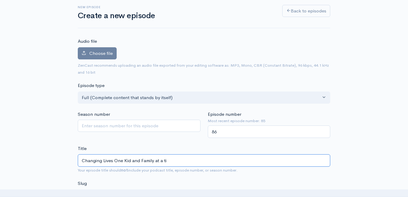
type input "Changing Lives One Kid and Family at a [PERSON_NAME]"
type input "changing-lives-one-kid-and-family-at-a-[PERSON_NAME]"
type input "Changing Lives One Kid and Family at a time"
type input "changing-lives-one-kid-and-family-at-a-time"
type input "Changing Lives One Kid and Family at a [PERSON_NAME]"
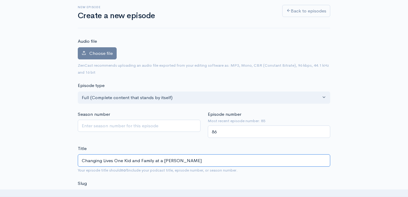
type input "changing-lives-one-kid-and-family-at-a-[PERSON_NAME]"
type input "Changing Lives One Kid and Family at a ti"
type input "changing-lives-one-kid-and-family-at-a-ti"
type input "Changing Lives One Kid and Family at a t"
type input "changing-lives-one-kid-and-family-at-a-t"
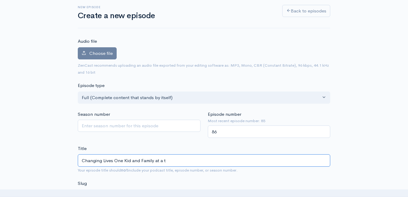
type input "Changing Lives One Kid and Family at a"
type input "changing-lives-one-kid-and-family-at-a"
type input "Changing Lives One Kid and Family at a T"
type input "changing-lives-one-kid-and-family-at-a-t"
type input "Changing Lives One Kid and Family at a [PERSON_NAME]"
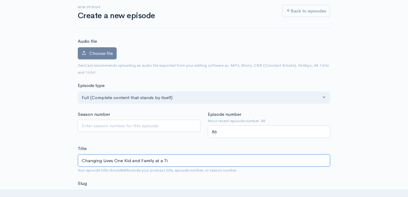
type input "changing-lives-one-kid-and-family-at-a-ti"
type input "Changing Lives One Kid and Family at a Time"
type input "changing-lives-one-kid-and-family-at-a-time"
type input "Changing Lives One Kid and Family at a Time! A"
type input "changing-lives-one-kid-and-family-at-a-time-a"
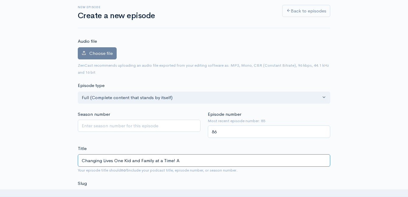
type input "Changing Lives One Kid and Family at a Time! An"
type input "changing-lives-one-kid-and-family-at-a-time-an"
type input "Changing Lives One Kid and Family at a Time! And"
type input "changing-lives-one-kid-and-family-at-a-time-and"
type input "Changing Lives One Kid and Family at a Time! [PERSON_NAME]"
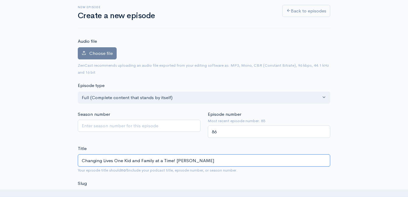
type input "changing-lives-one-kid-and-family-at-a-time-[PERSON_NAME]"
type input "Changing Lives One Kid and Family at a Time! [PERSON_NAME]"
type input "changing-lives-one-kid-and-family-at-a-time-[PERSON_NAME]"
type input "Changing Lives One Kid and Family at a Time! [PERSON_NAME] [PERSON_NAME]"
type input "changing-lives-one-kid-and-family-at-a-time-[PERSON_NAME]"
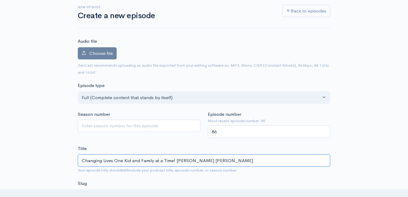
type input "Changing Lives One Kid and Family at a Time! [PERSON_NAME]"
type input "changing-lives-one-kid-and-family-at-a-time-[PERSON_NAME]"
type input "Changing Lives One Kid and Family at a Time! [PERSON_NAME]"
type input "changing-lives-one-kid-and-family-at-a-time-[PERSON_NAME]"
type input "Changing Lives One Kid and Family at a Time! [PERSON_NAME]"
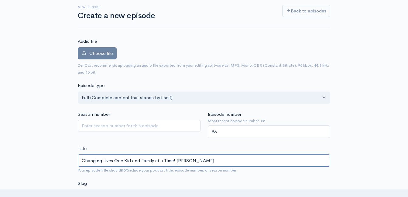
type input "changing-lives-one-kid-and-family-at-a-time-[PERSON_NAME]"
type input "C"
type input "c"
type input "Cha"
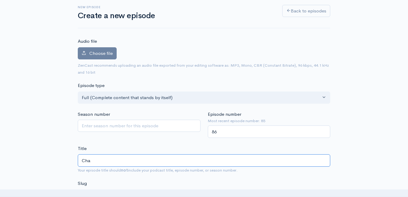
type input "cha"
type input "[PERSON_NAME]"
type input "chan"
type input "[PERSON_NAME]"
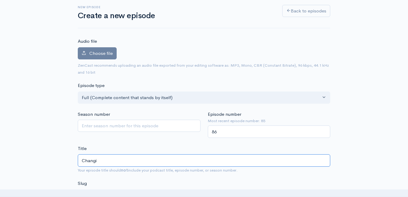
type input "Changin"
type input "changin"
type input "Changing"
type input "changing"
type input "Changing L"
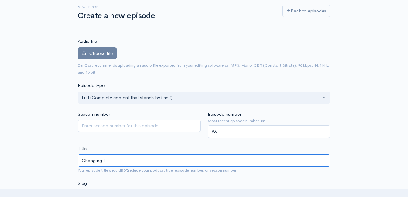
type input "changing-l"
type input "Changing Liv"
type input "changing-liv"
type input "Changing Live"
type input "changing-live"
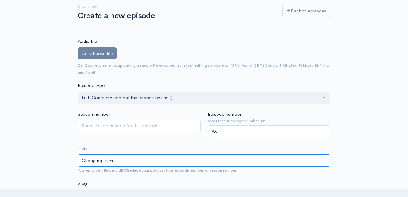
type input "Changing Lives"
type input "changing-lives"
type input "Changing Lives an"
type input "changing-lives-an"
type input "Changing Lives and"
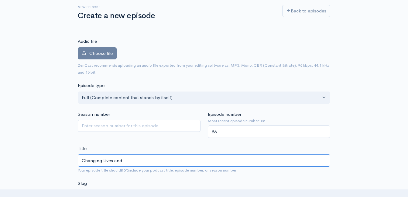
type input "changing-lives-and"
type input "Changing Lives and G"
type input "changing-lives-and-g"
type input "Changing Lives and Gu"
type input "changing-lives-and-gu"
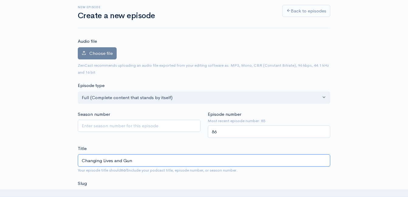
type input "Changing Lives and Guns"
type input "changing-lives-and-guns"
type input "Changing Lives and Guns a"
type input "changing-lives-and-guns-a"
type input "Changing Lives and Guns"
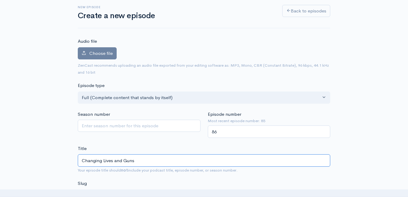
type input "changing-lives-and-guns"
type input "Changing Lives and Gun"
type input "changing-lives-and-gun"
type input "C"
type input "A"
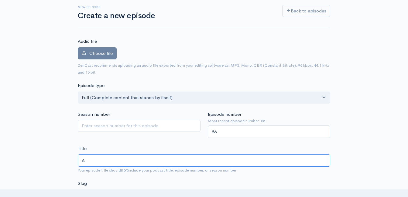
type input "a"
type input "And"
type input "and"
type input "Andy"
type input "andy"
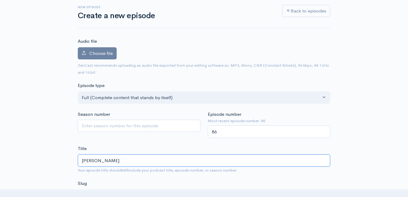
type input "Andy S"
type input "andy-s"
type input "Andy Sm"
type input "andy-sm"
type input "Andy Smi"
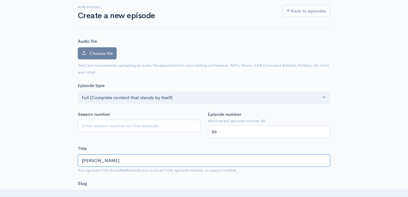
type input "andy-smi"
type input "Andy Smit"
type input "andy-smit"
type input "Andy Smith"
type input "andy-smith"
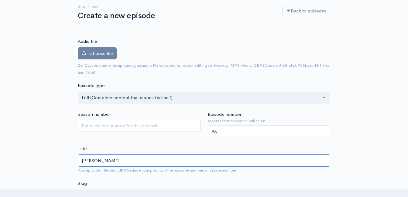
type input "Andy Smith - D"
type input "andy-smith-d"
type input "Andy Smith - Dir"
type input "andy-smith-dir"
type input "Andy Smith - Dire"
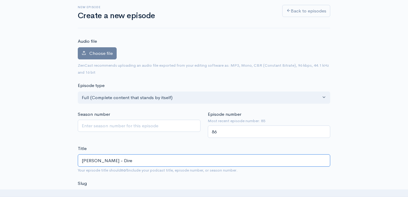
type input "andy-smith-dire"
type input "Andy Smith - Direc"
type input "andy-smith-direc"
type input "Andy Smith - Direct"
type input "andy-smith-direct"
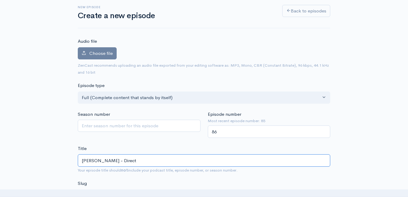
type input "Andy Smith - Directo"
type input "andy-smith-directo"
type input "Andy Smith - Director"
type input "andy-smith-director"
type input "Andy Smith - Director o"
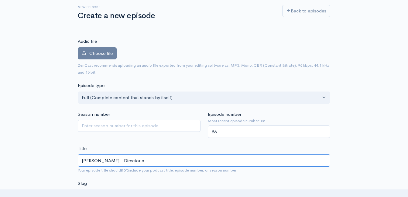
type input "andy-smith-director-o"
click at [181, 164] on input "Andy Smith - Director of the YCAP Program! Changing Lives - Guns and Hoses - an…" at bounding box center [204, 161] width 252 height 12
click at [180, 164] on input "Andy Smith - Director of the YCAP Program! Changing Lives - Guns and Hoses - an…" at bounding box center [204, 161] width 252 height 12
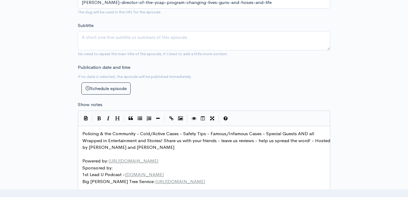
scroll to position [277, 0]
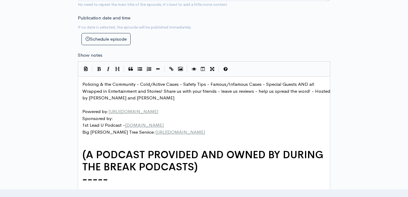
click at [83, 81] on span "Policing & the Community - Cold/Active Cases - Safety Tips - Famous/Infamous Ca…" at bounding box center [206, 90] width 249 height 19
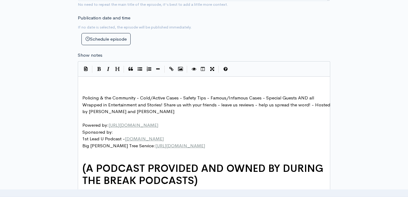
click at [100, 86] on pre "​" at bounding box center [206, 84] width 250 height 7
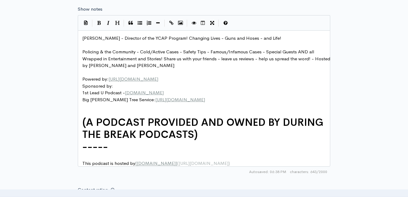
scroll to position [308, 0]
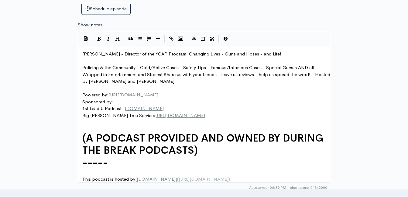
click at [142, 55] on span "Andy Smith - Director of the YCAP Program! Changing Lives - Guns and Hoses - an…" at bounding box center [181, 54] width 199 height 6
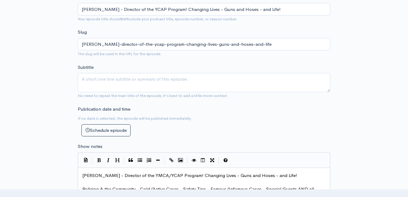
scroll to position [156, 0]
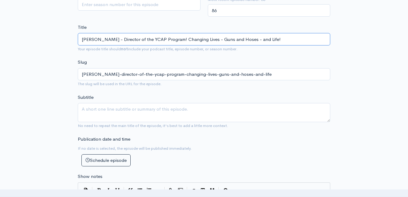
click at [141, 38] on input "Andy Smith - Director of the YCAP Program! Changing Lives - Guns and Hoses - an…" at bounding box center [204, 39] width 252 height 12
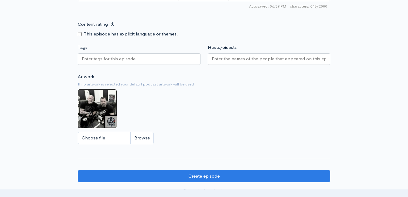
scroll to position [490, 0]
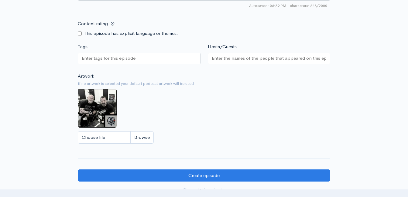
click at [147, 148] on div "Artwork If no artwork is selected your default podcast artwork will be used Cho…" at bounding box center [204, 110] width 252 height 75
click at [147, 144] on input "Choose file" at bounding box center [116, 138] width 76 height 12
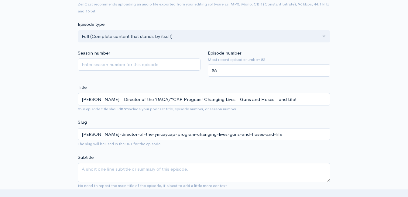
scroll to position [4, 0]
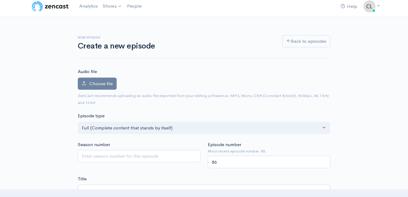
click at [109, 75] on div "Audio file Choose file 0 ZenCast recommends uploading an audio file exported fr…" at bounding box center [204, 87] width 252 height 38
click at [108, 80] on label "Choose file" at bounding box center [97, 84] width 39 height 12
click at [0, 0] on input "Choose file" at bounding box center [0, 0] width 0 height 0
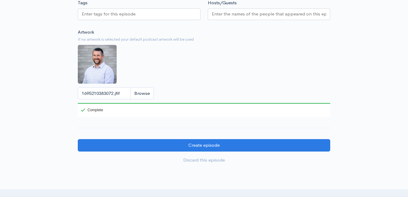
scroll to position [628, 0]
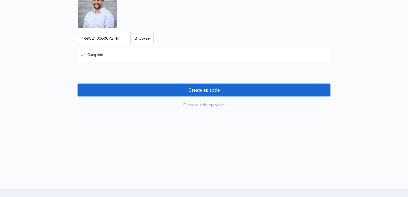
click at [211, 91] on input "Create episode" at bounding box center [204, 90] width 252 height 12
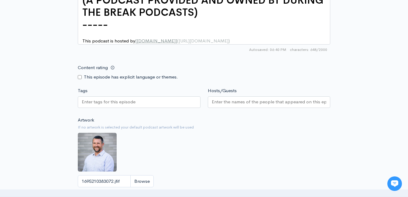
scroll to position [511, 0]
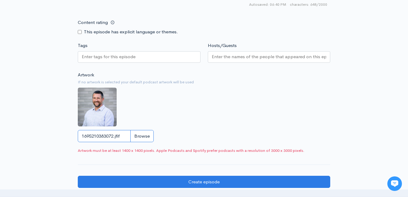
click at [142, 143] on input "1695210383072.jfif" at bounding box center [116, 136] width 76 height 12
click at [143, 137] on input "1695210383072.jfif" at bounding box center [116, 136] width 76 height 12
type input "C:\fakepath\1695210383072.jpg"
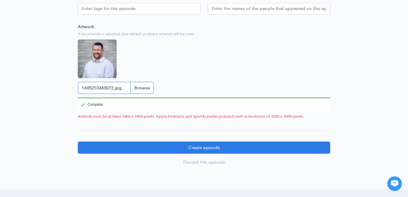
scroll to position [622, 0]
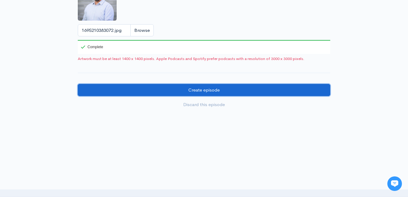
click at [211, 93] on input "Create episode" at bounding box center [204, 90] width 252 height 12
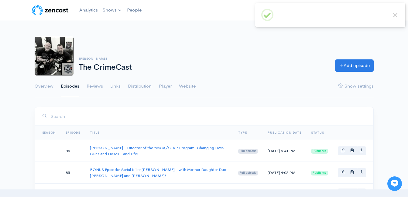
click at [198, 60] on h6 "[PERSON_NAME]" at bounding box center [203, 58] width 249 height 3
click at [90, 10] on link "Analytics" at bounding box center [88, 10] width 23 height 13
